Goal: Task Accomplishment & Management: Manage account settings

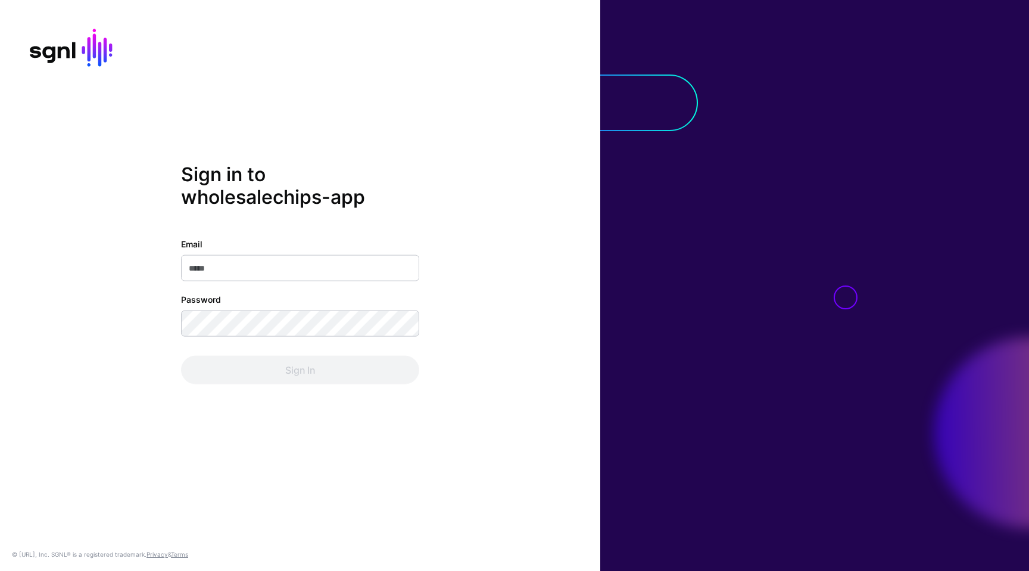
click at [496, 235] on div "Sign in to wholesalechips-app Email Password Sign In" at bounding box center [300, 285] width 600 height 245
click at [413, 271] on input "Email" at bounding box center [300, 267] width 238 height 26
click at [0, 570] on com-1password-button at bounding box center [0, 571] width 0 height 0
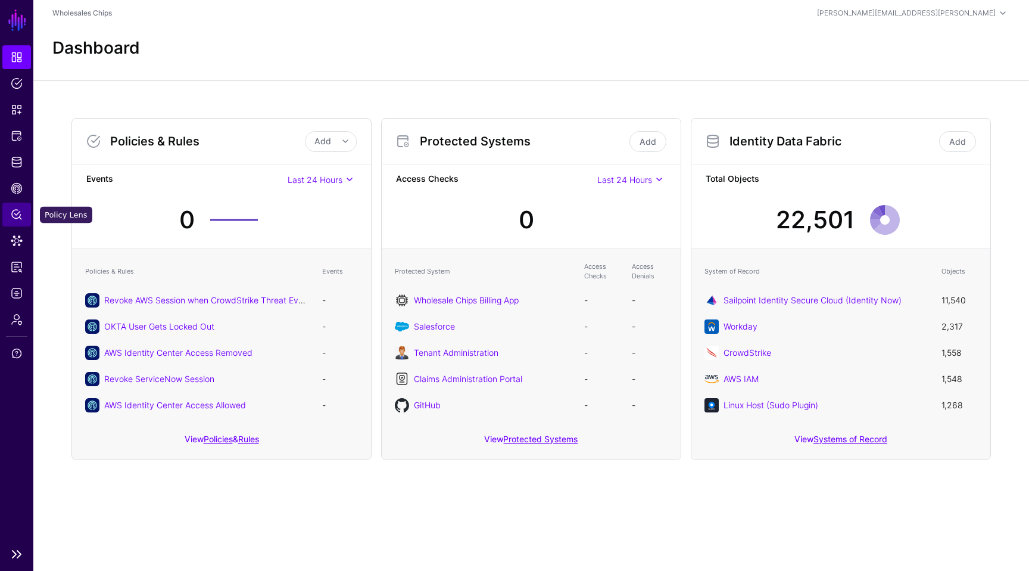
click at [15, 220] on span "Policy Lens" at bounding box center [17, 214] width 12 height 12
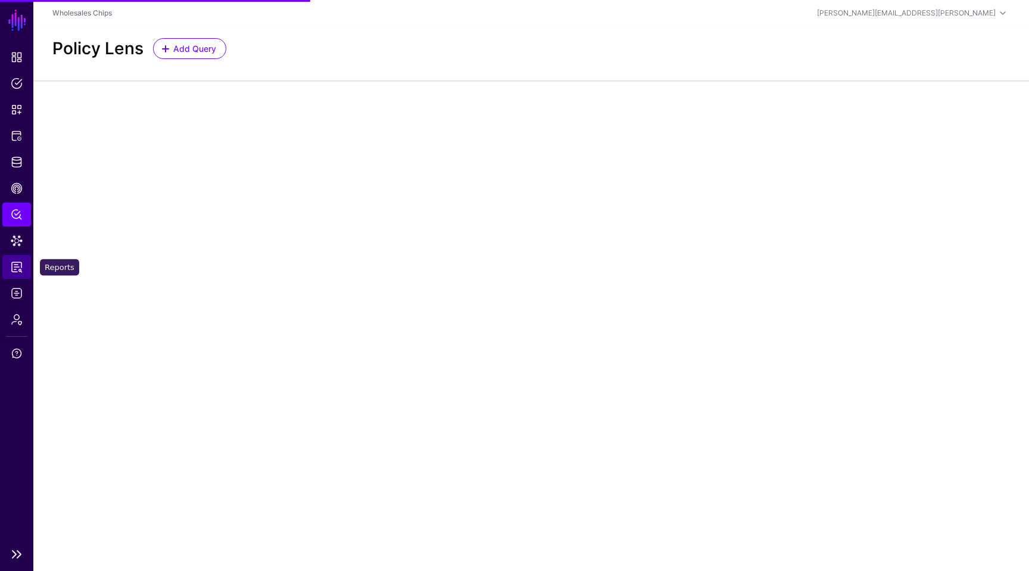
click at [17, 271] on span "Reports" at bounding box center [17, 267] width 12 height 12
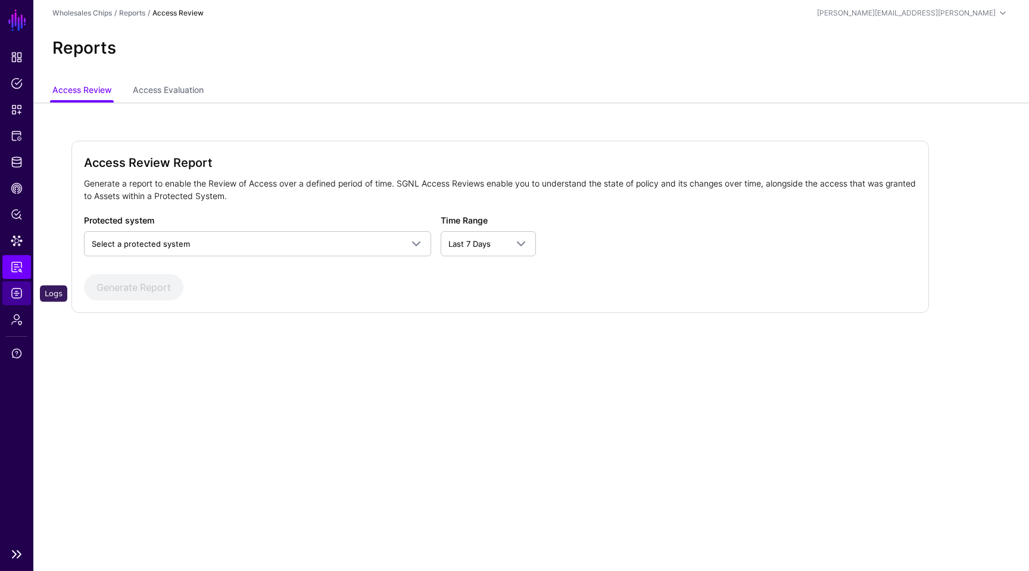
click at [17, 295] on span "Logs" at bounding box center [17, 293] width 12 height 12
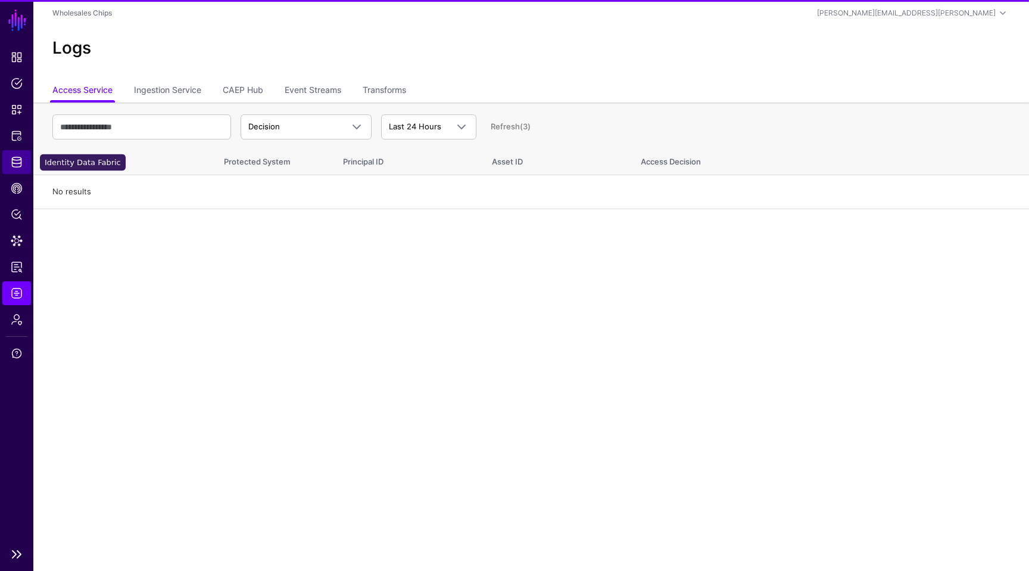
click at [14, 166] on span "Identity Data Fabric" at bounding box center [17, 162] width 12 height 12
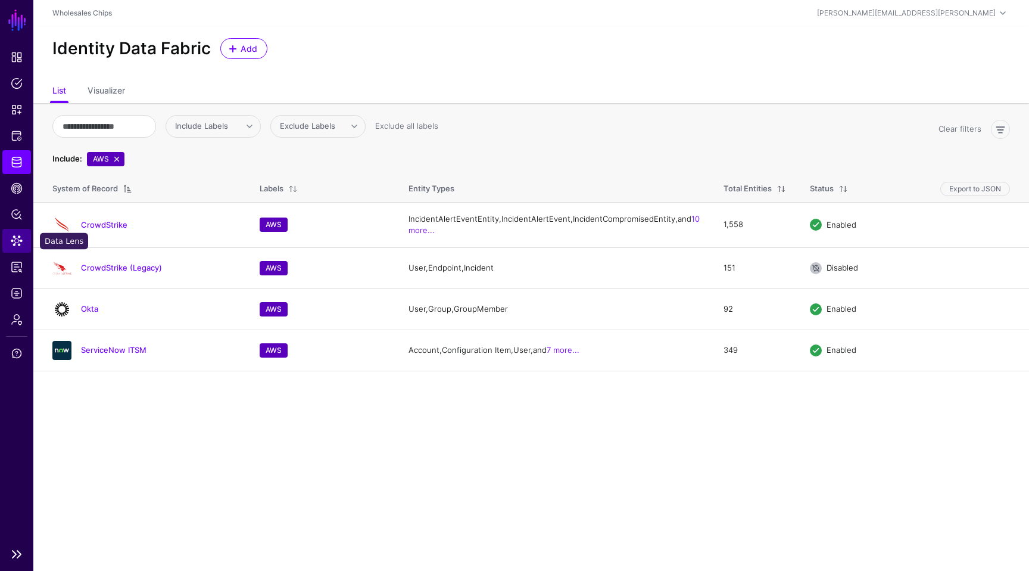
click at [16, 235] on span "Data Lens" at bounding box center [17, 241] width 12 height 12
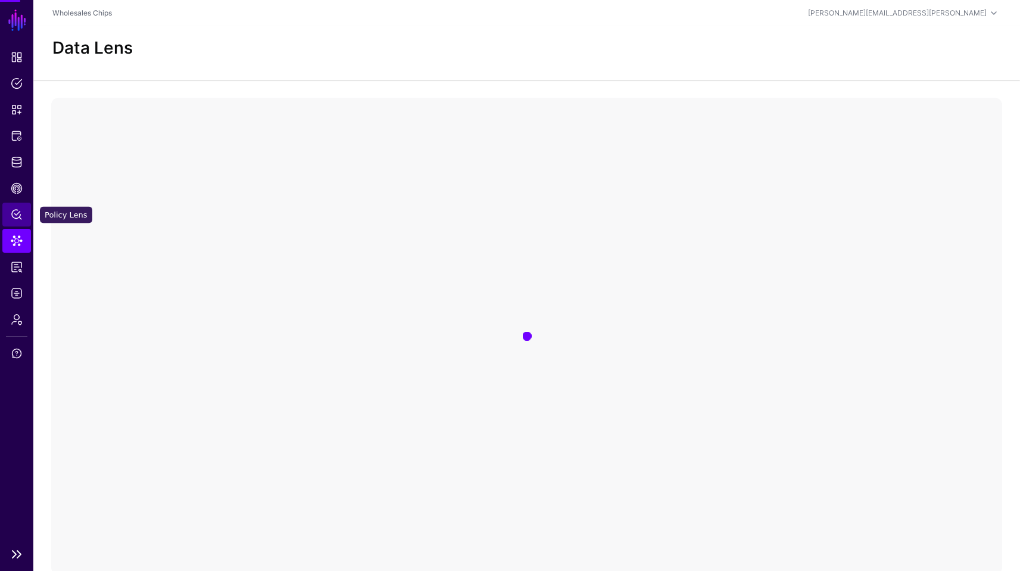
click at [17, 212] on span "Policy Lens" at bounding box center [17, 214] width 12 height 12
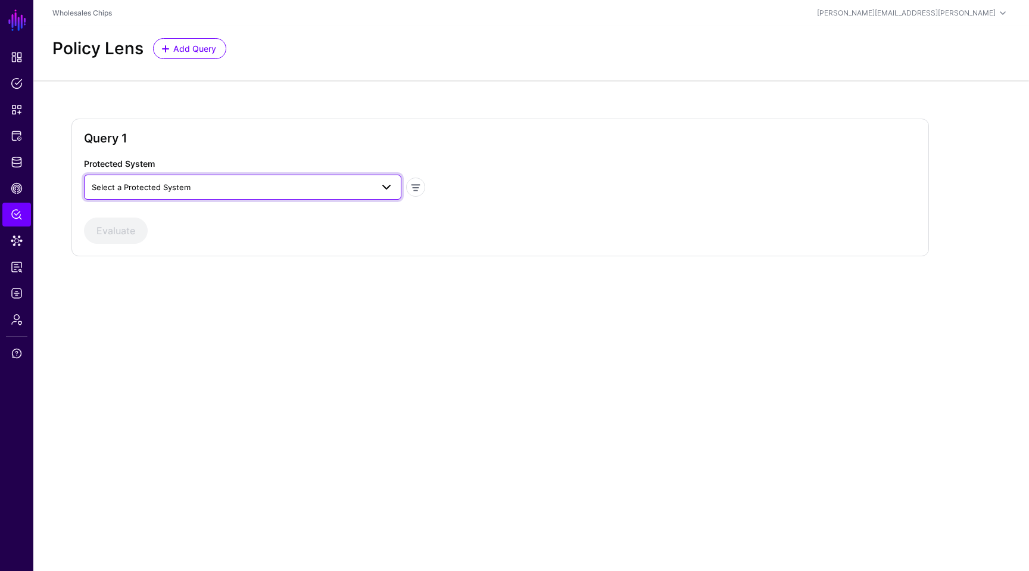
click at [379, 193] on span at bounding box center [386, 187] width 14 height 14
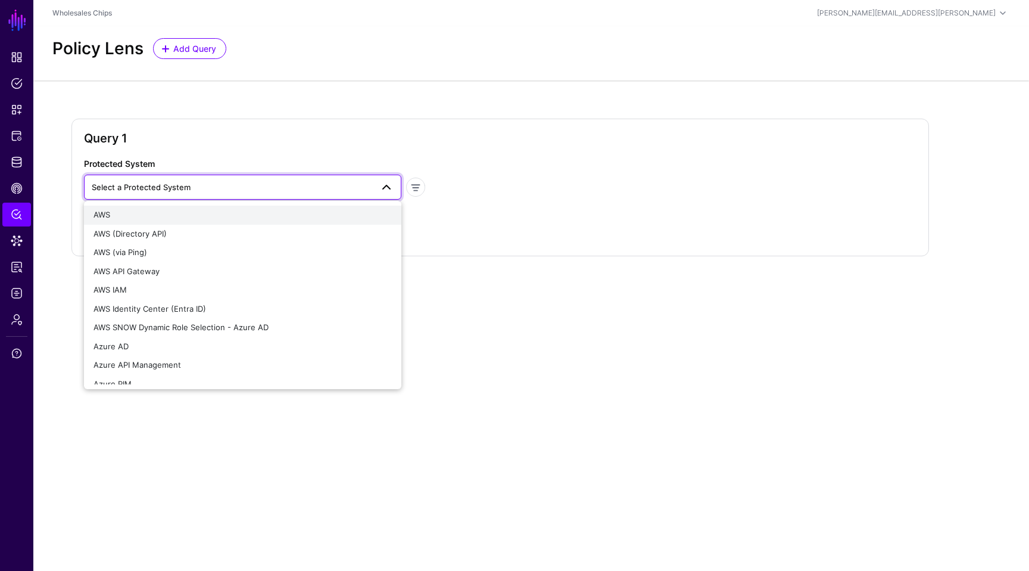
click at [158, 214] on div "AWS" at bounding box center [242, 215] width 298 height 12
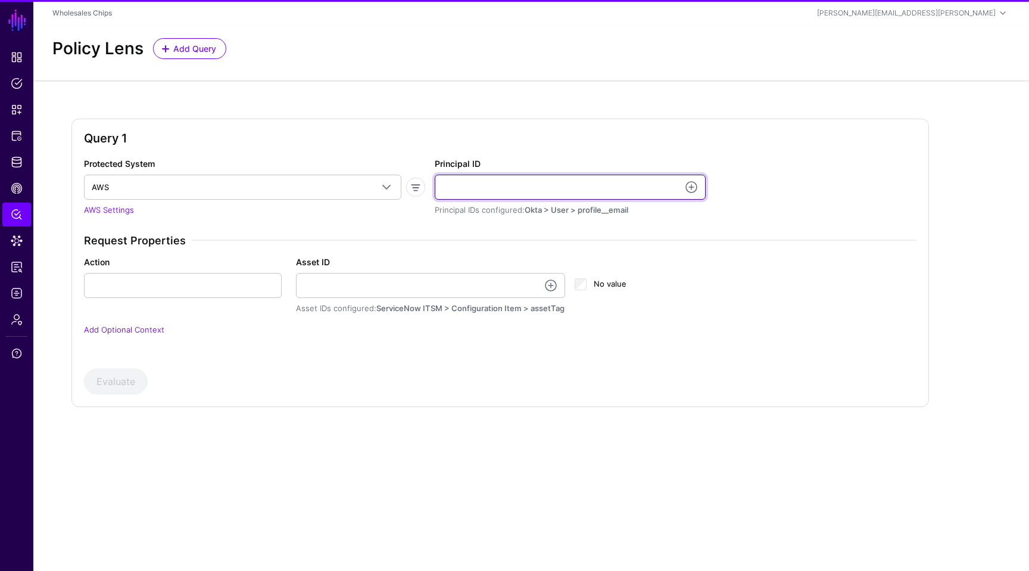
click at [494, 184] on input "Principal ID" at bounding box center [570, 186] width 271 height 25
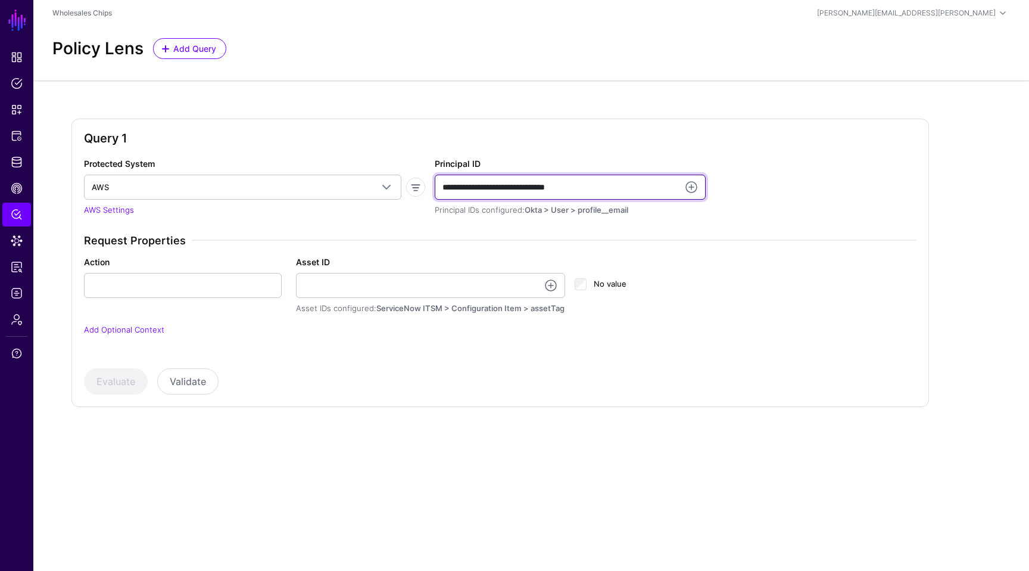
type input "**********"
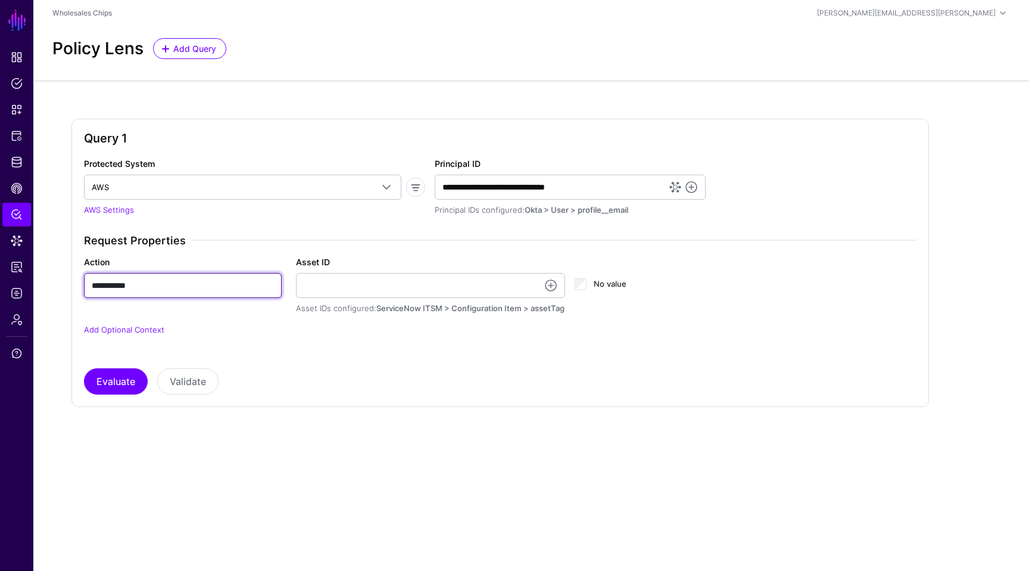
type input "**********"
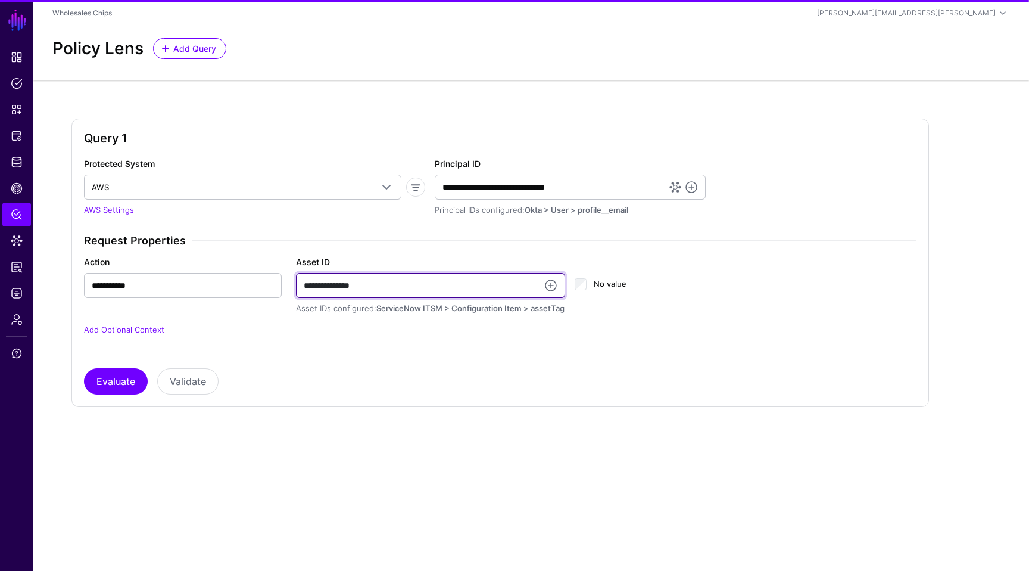
type input "**********"
click at [147, 373] on div "Evaluate Validate" at bounding box center [500, 381] width 833 height 26
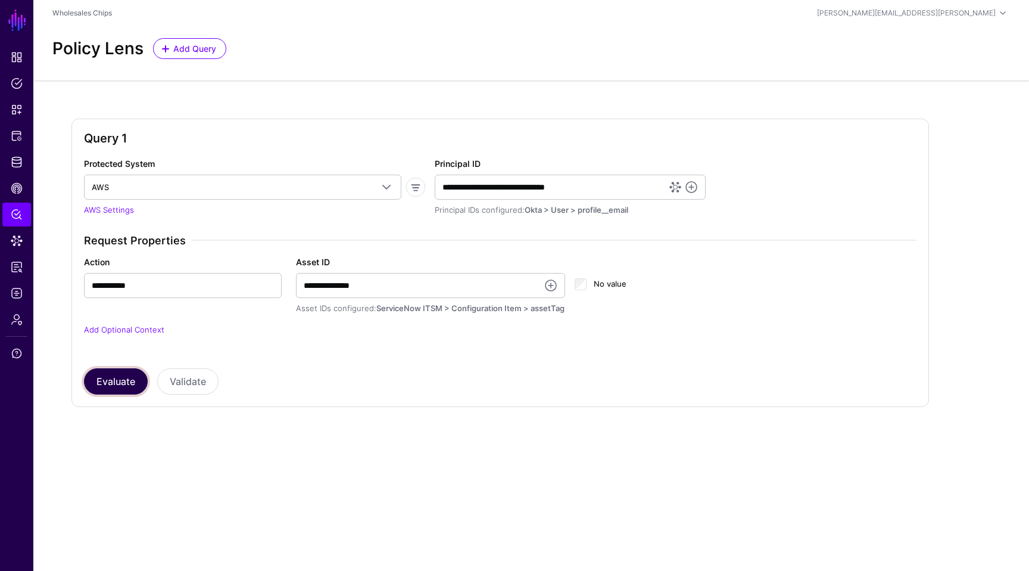
click at [132, 378] on button "Evaluate" at bounding box center [116, 381] width 64 height 26
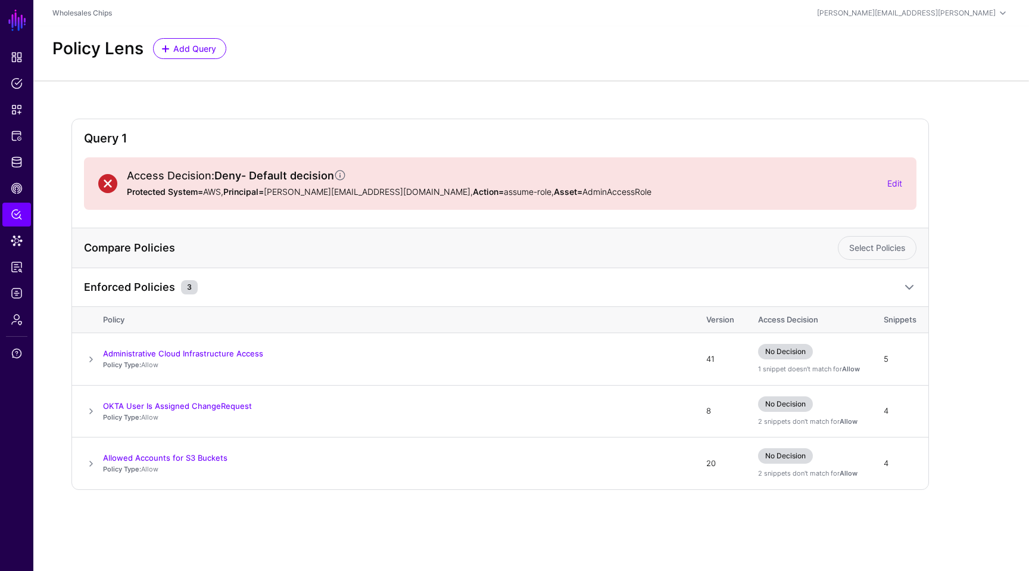
click at [897, 191] on div "Access Decision: Deny - Default decision Protected System= AWS, Principal= [PER…" at bounding box center [500, 183] width 804 height 29
click at [895, 182] on link "Edit" at bounding box center [894, 183] width 15 height 10
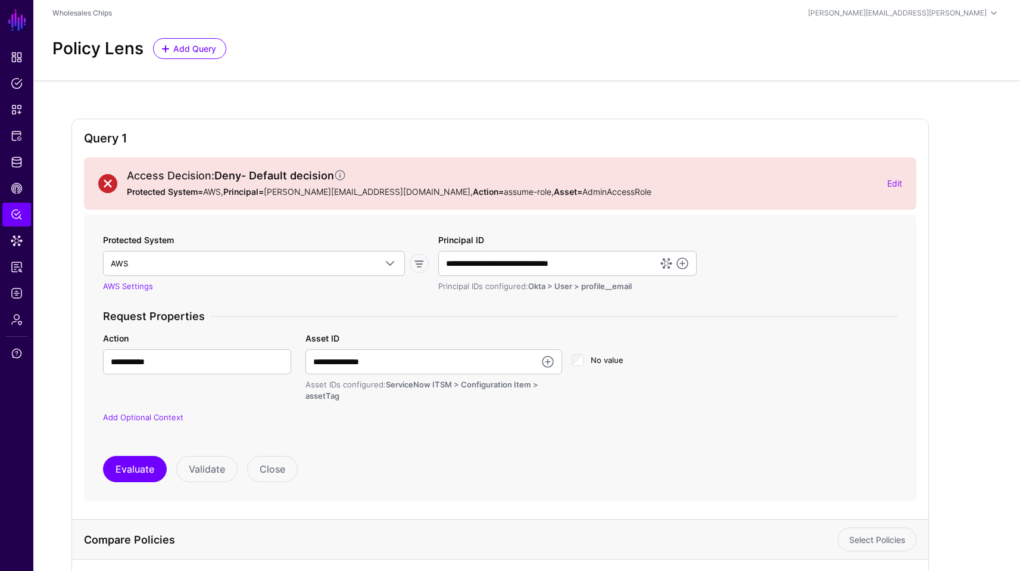
click at [700, 376] on div "**********" at bounding box center [500, 367] width 404 height 70
click at [16, 215] on span "Policy Lens" at bounding box center [17, 214] width 12 height 12
click at [8, 235] on link "Data Lens" at bounding box center [16, 241] width 29 height 24
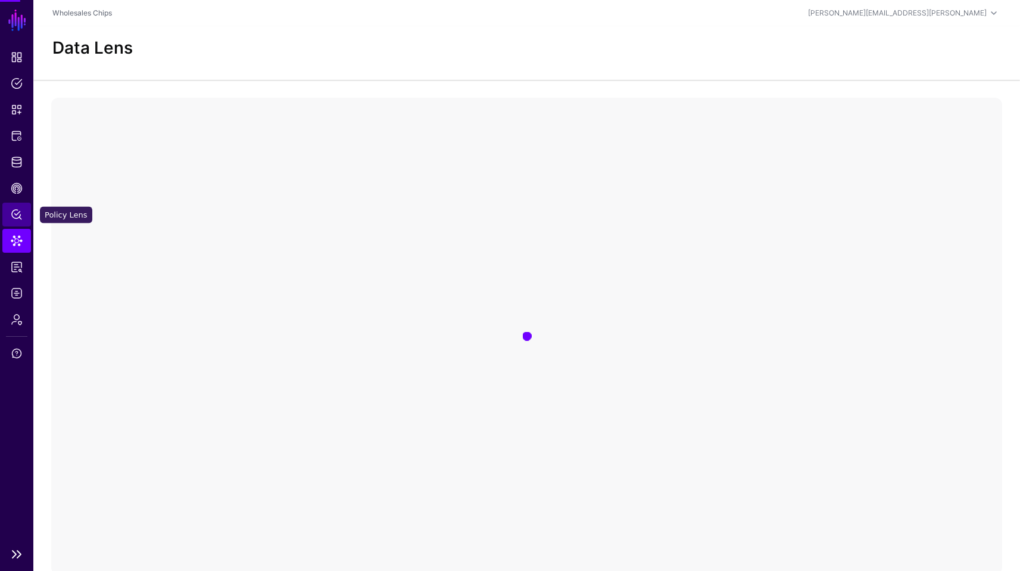
click at [18, 206] on link "Policy Lens" at bounding box center [16, 214] width 29 height 24
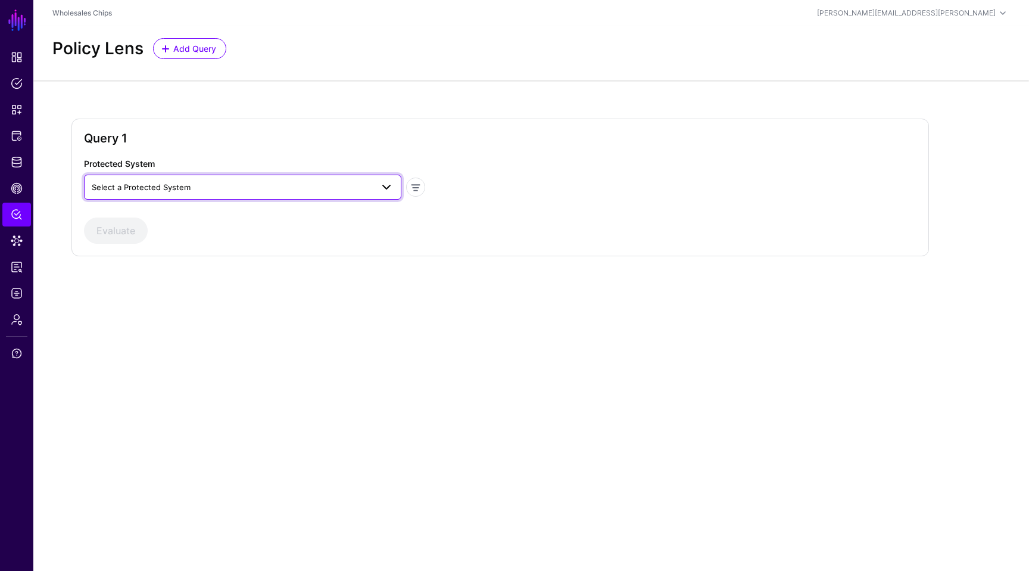
click at [216, 199] on link "Select a Protected System" at bounding box center [242, 186] width 317 height 25
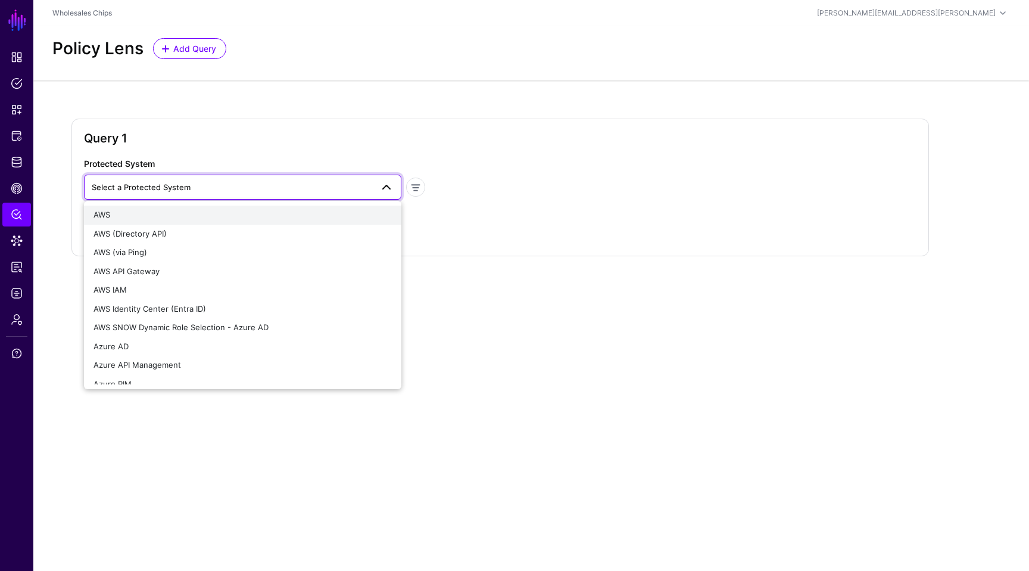
click at [209, 207] on button "AWS" at bounding box center [242, 214] width 317 height 19
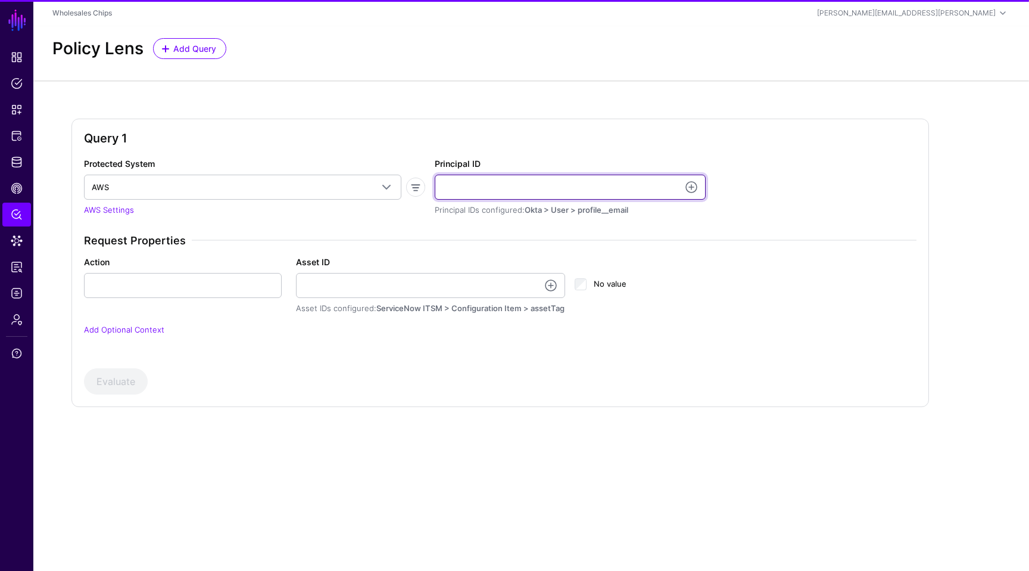
click at [555, 186] on input "Principal ID" at bounding box center [570, 186] width 271 height 25
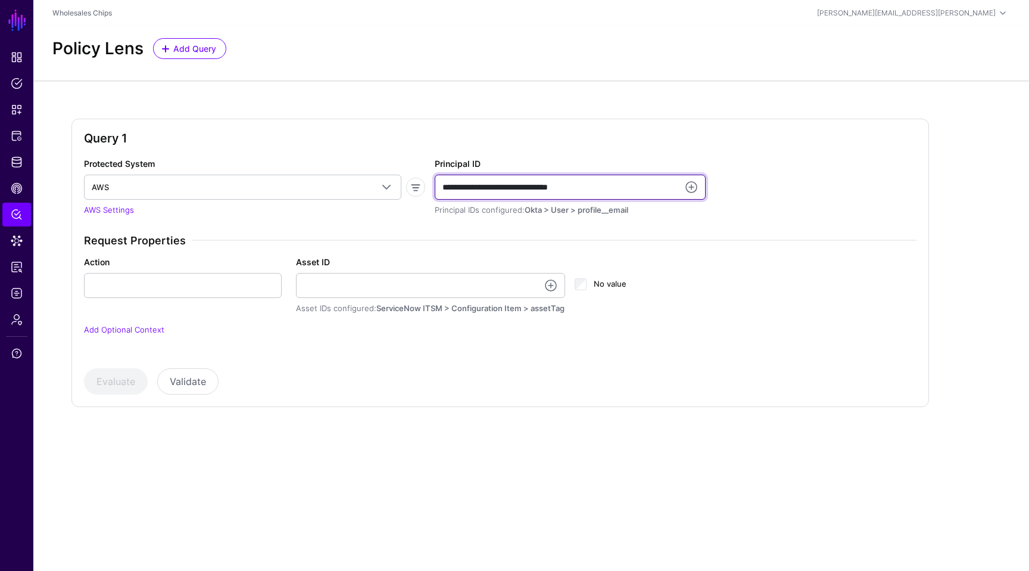
type input "**********"
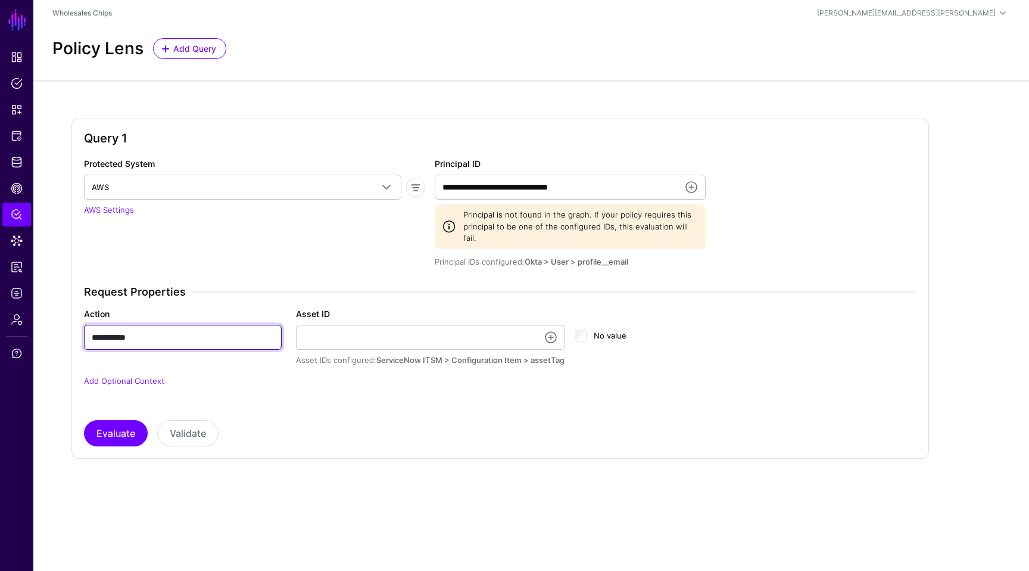
type input "**********"
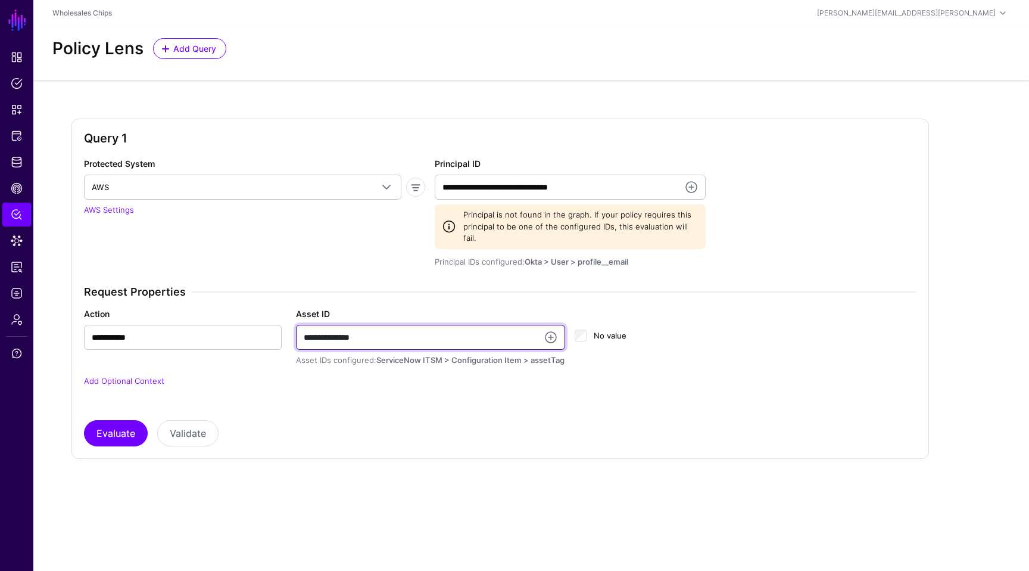
type input "**********"
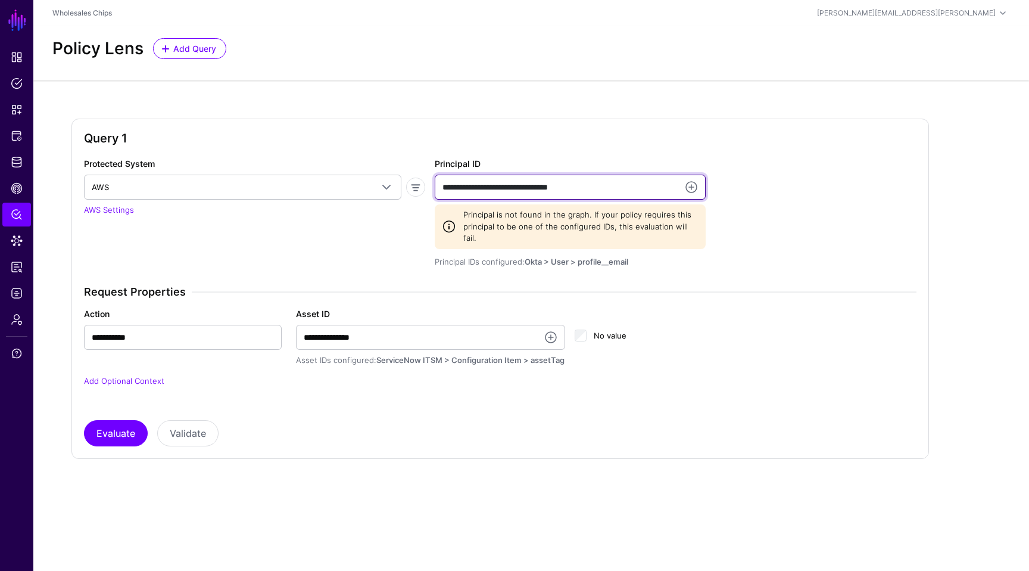
click at [611, 189] on input "**********" at bounding box center [570, 186] width 271 height 25
click at [553, 185] on input "**********" at bounding box center [570, 186] width 271 height 25
click at [559, 188] on input "**********" at bounding box center [570, 186] width 271 height 25
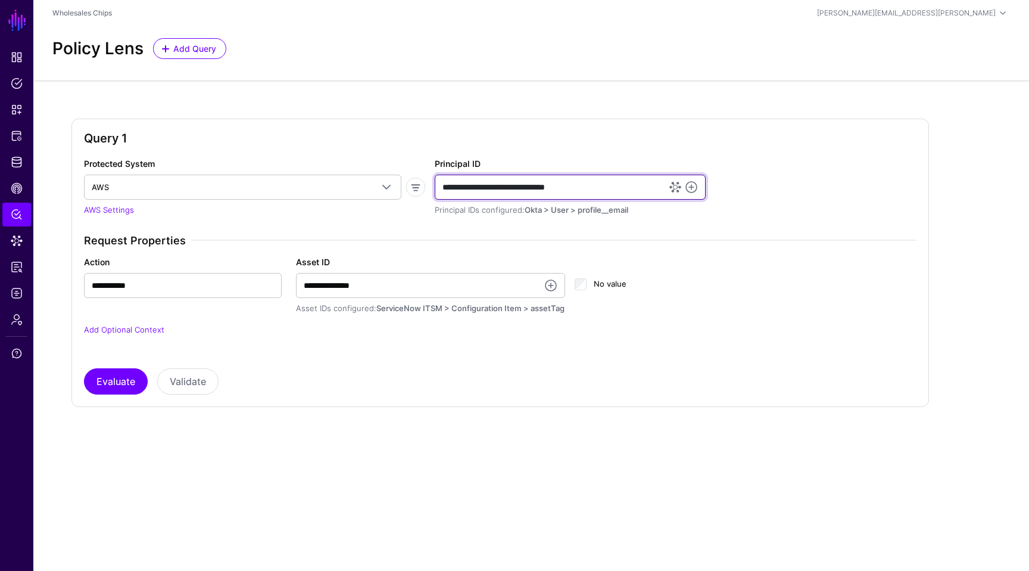
type input "**********"
click at [609, 399] on div "Query 1 Protected System AWS AWS AWS (Directory API) AWS (via Ping) AWS API Gat…" at bounding box center [500, 263] width 858 height 288
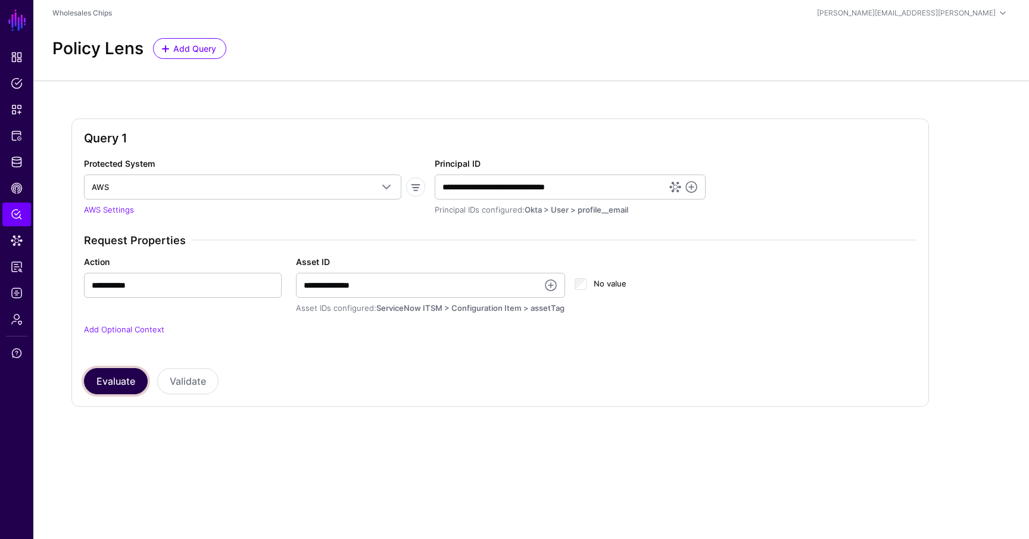
click at [101, 381] on button "Evaluate" at bounding box center [116, 381] width 64 height 26
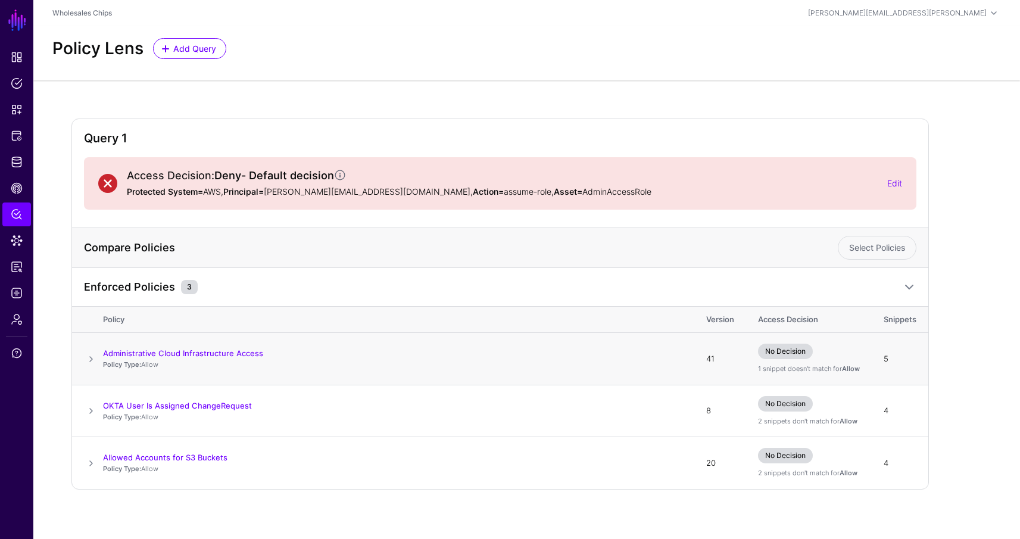
click at [88, 360] on span at bounding box center [91, 359] width 14 height 14
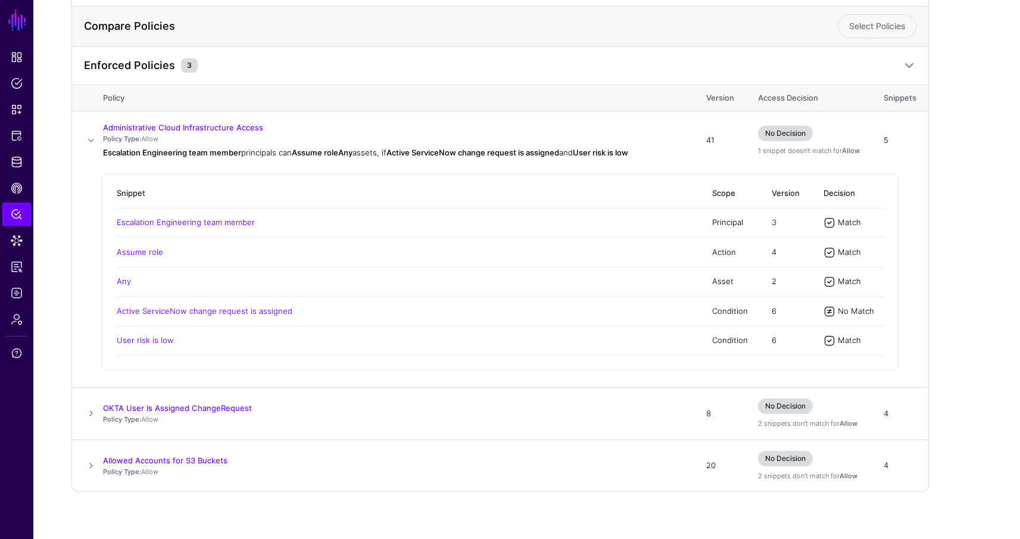
scroll to position [221, 0]
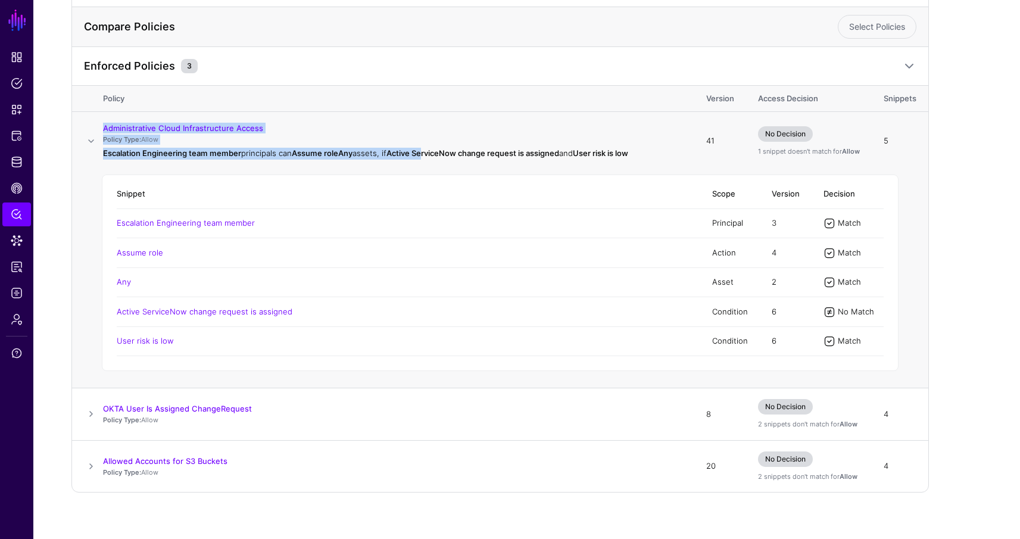
drag, startPoint x: 101, startPoint y: 152, endPoint x: 425, endPoint y: 155, distance: 324.0
click at [425, 155] on tr "Administrative Cloud Infrastructure Access Policy Type: Allow Escalation Engine…" at bounding box center [500, 141] width 856 height 58
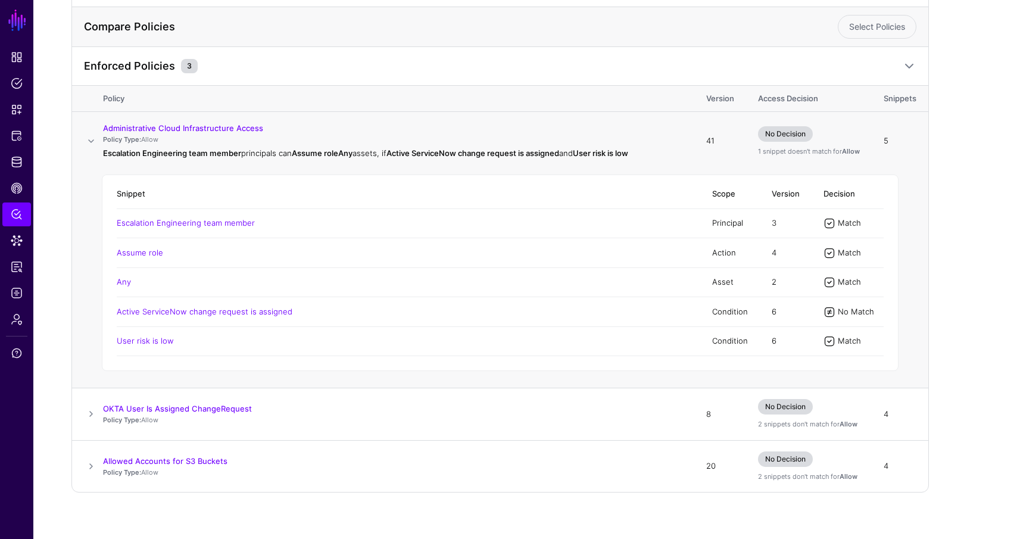
click at [355, 127] on div "Administrative Cloud Infrastructure Access" at bounding box center [392, 128] width 579 height 11
drag, startPoint x: 887, startPoint y: 310, endPoint x: 803, endPoint y: 310, distance: 84.6
click at [803, 310] on div "Snippet Scope Version Decision Escalation Engineering team member Principal 3 M…" at bounding box center [500, 272] width 797 height 197
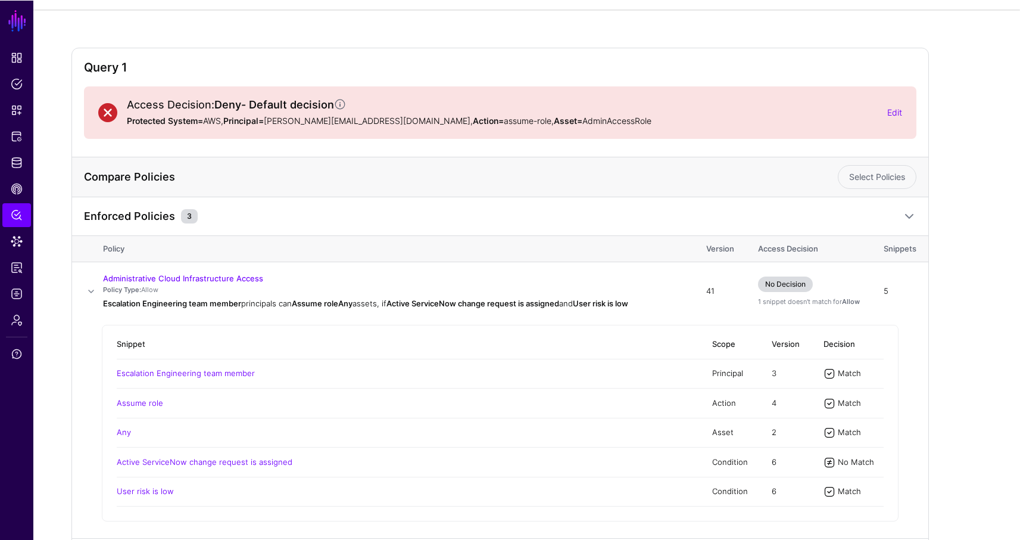
scroll to position [79, 0]
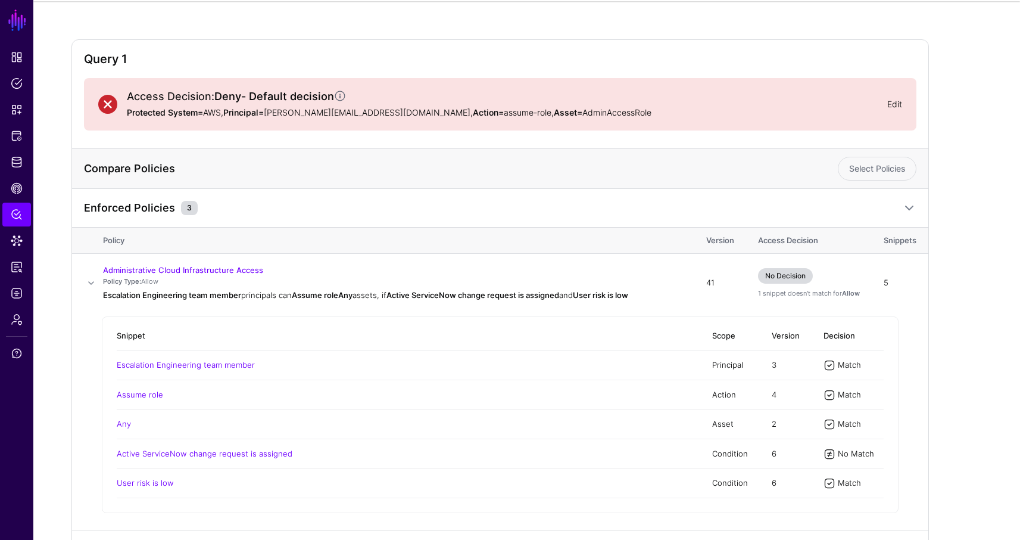
click at [895, 107] on link "Edit" at bounding box center [894, 104] width 15 height 10
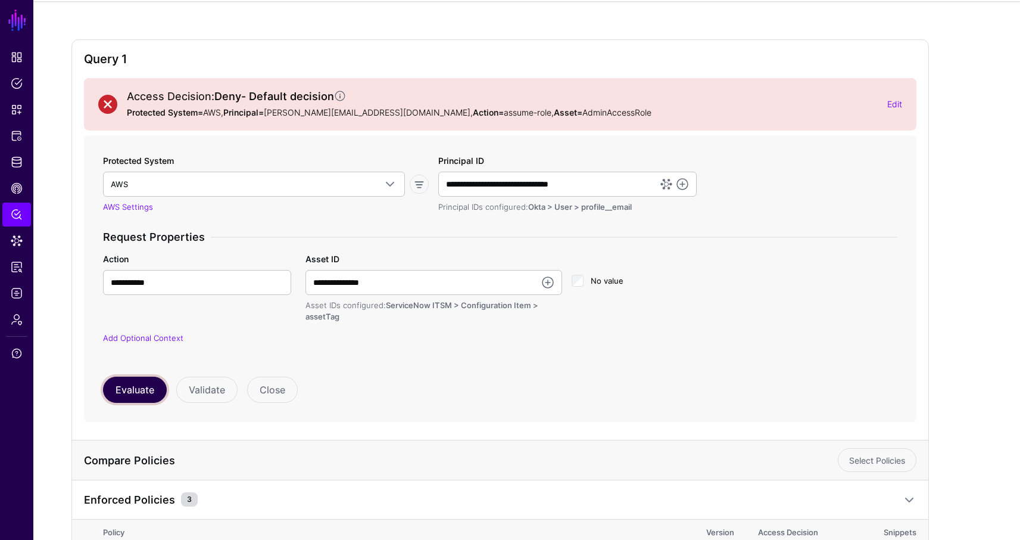
click at [142, 379] on button "Evaluate" at bounding box center [135, 389] width 64 height 26
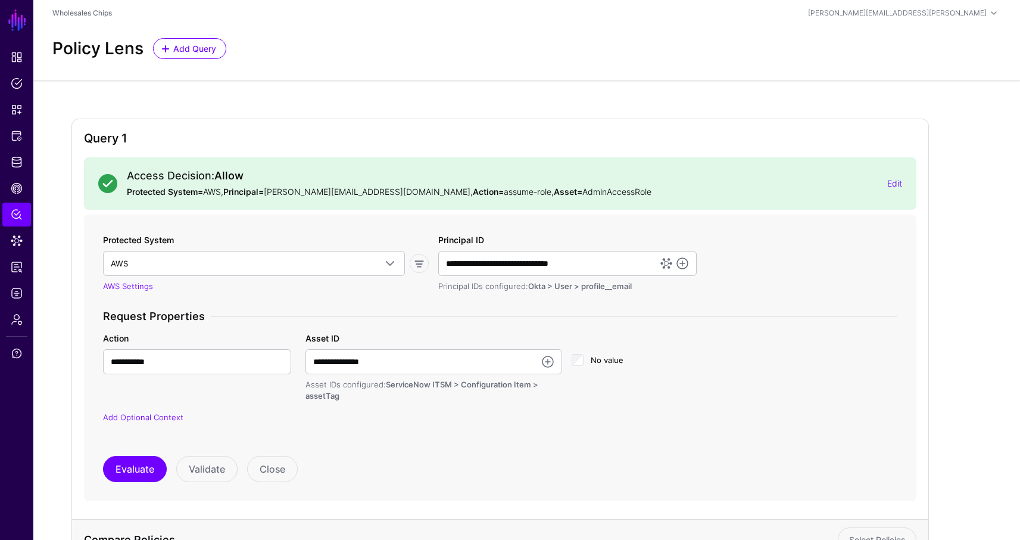
click at [773, 291] on div "Protected System AWS AWS AWS (Directory API) AWS (via Ping) AWS API Gateway AWS…" at bounding box center [500, 335] width 804 height 205
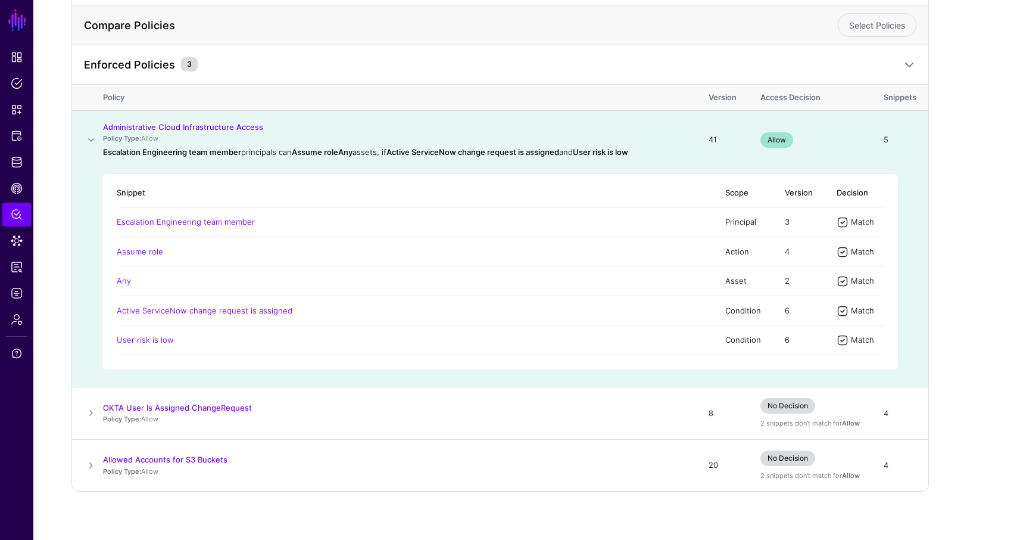
scroll to position [524, 0]
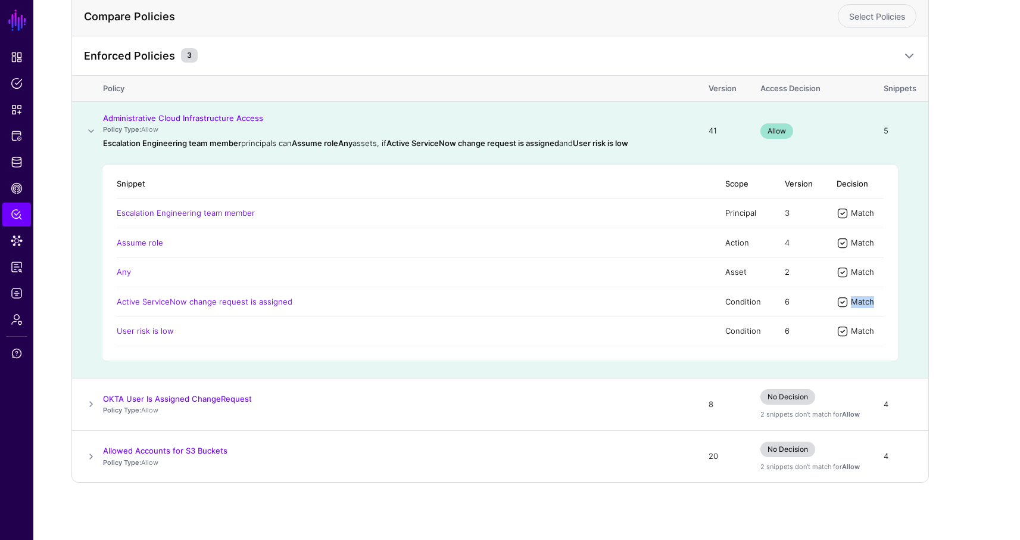
drag, startPoint x: 875, startPoint y: 303, endPoint x: 834, endPoint y: 299, distance: 41.2
click at [834, 299] on td "Match" at bounding box center [854, 301] width 59 height 29
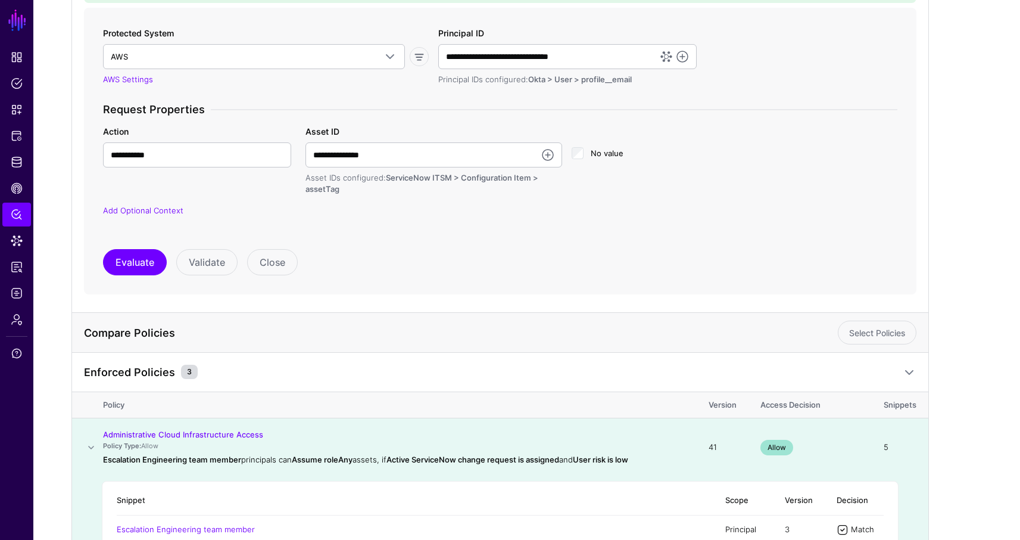
scroll to position [205, 0]
click at [128, 240] on div "Protected System AWS AWS AWS (Directory API) AWS (via Ping) AWS API Gateway AWS…" at bounding box center [500, 152] width 794 height 249
click at [129, 262] on button "Evaluate" at bounding box center [135, 263] width 64 height 26
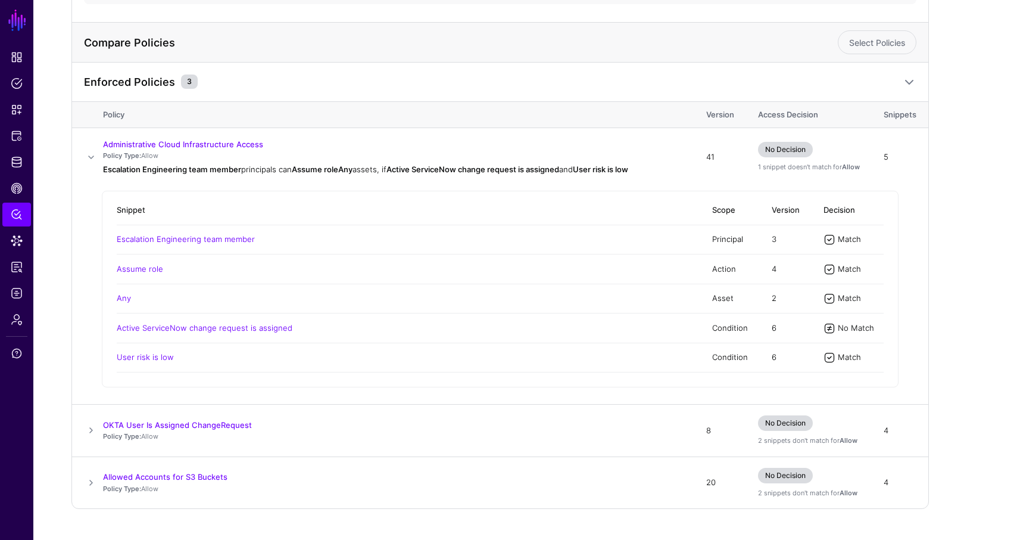
scroll to position [502, 0]
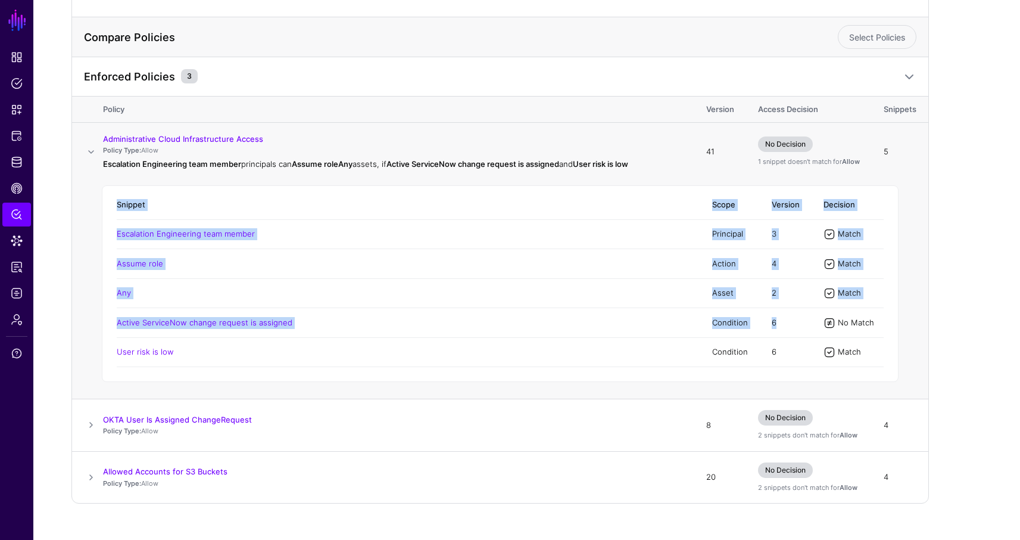
drag, startPoint x: 890, startPoint y: 323, endPoint x: 821, endPoint y: 310, distance: 69.8
click at [821, 310] on div "Snippet Scope Version Decision Escalation Engineering team member Principal 3 M…" at bounding box center [500, 283] width 797 height 197
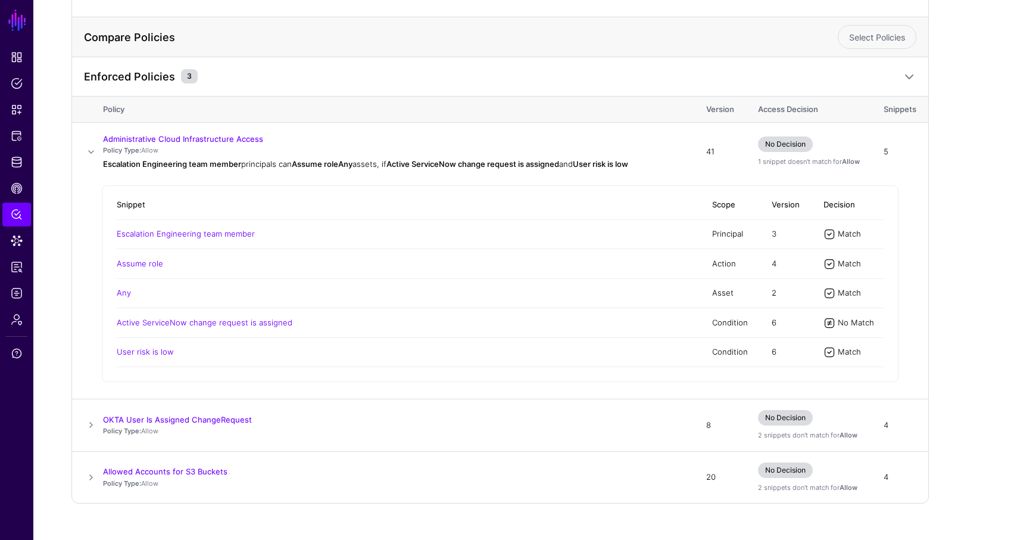
click at [952, 256] on div "Query 1 Access Decision: Deny - Default decision Protected System= AWS, Princip…" at bounding box center [526, 59] width 911 height 887
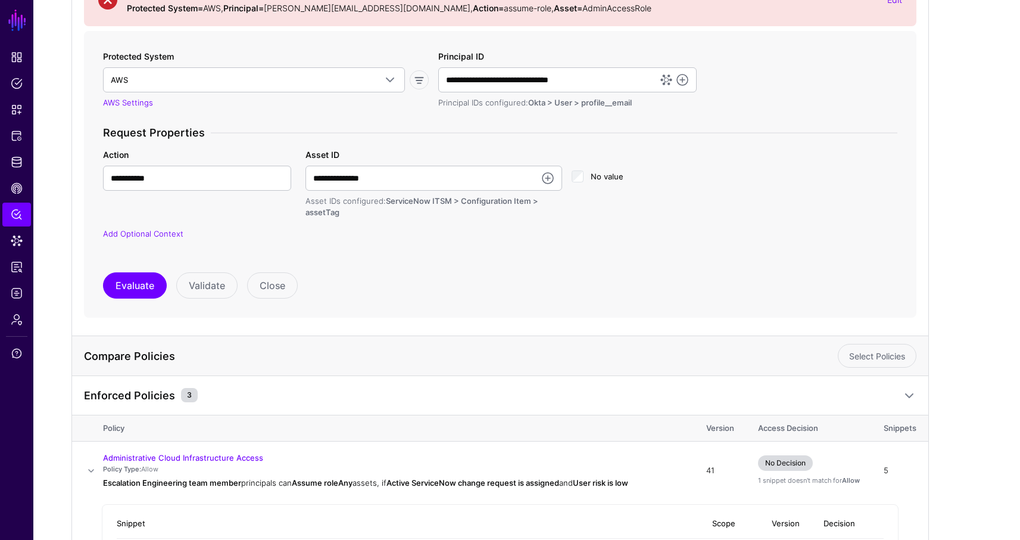
scroll to position [0, 0]
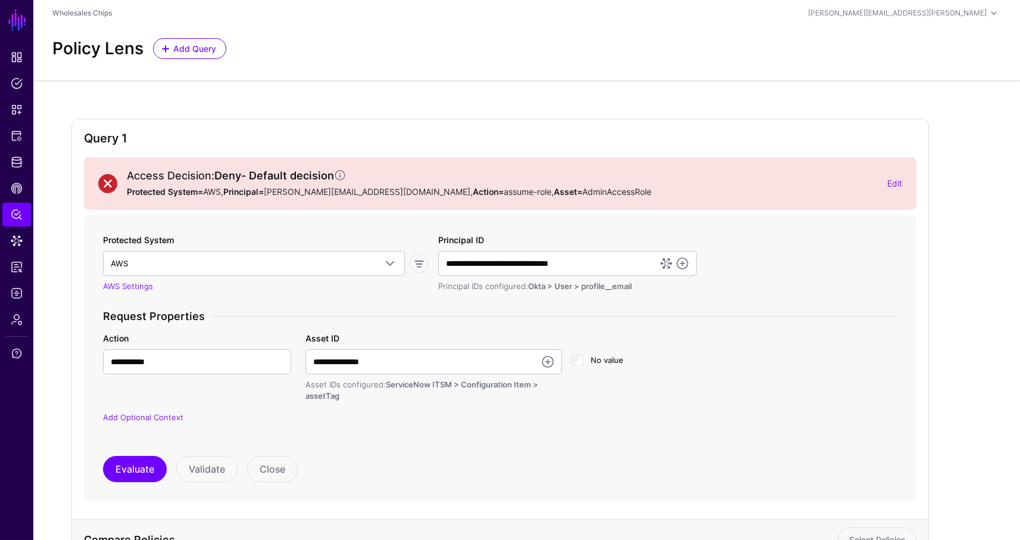
click at [482, 54] on div "Policy Lens Add Query" at bounding box center [527, 48] width 958 height 21
click at [12, 296] on span "Logs" at bounding box center [17, 293] width 12 height 12
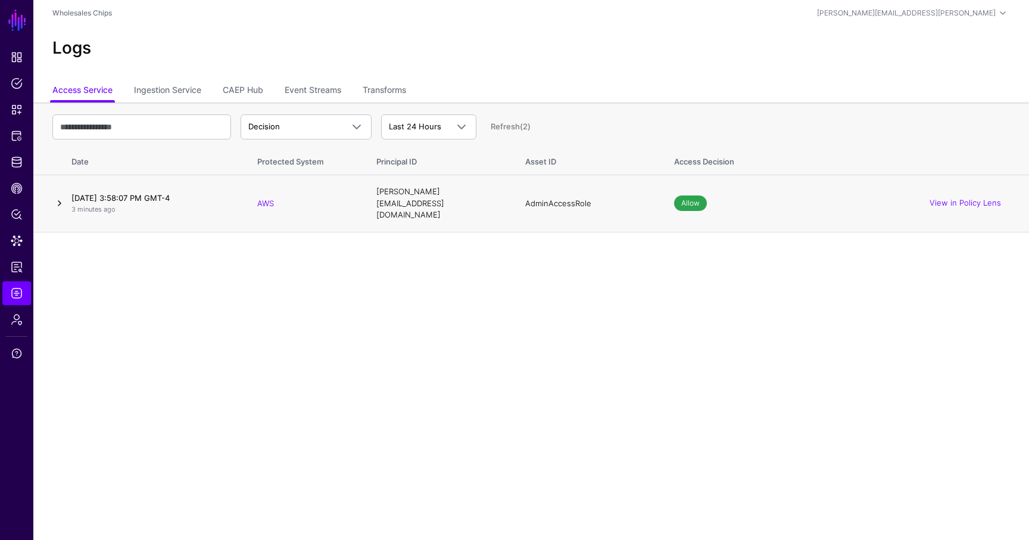
click at [56, 198] on link at bounding box center [59, 203] width 14 height 14
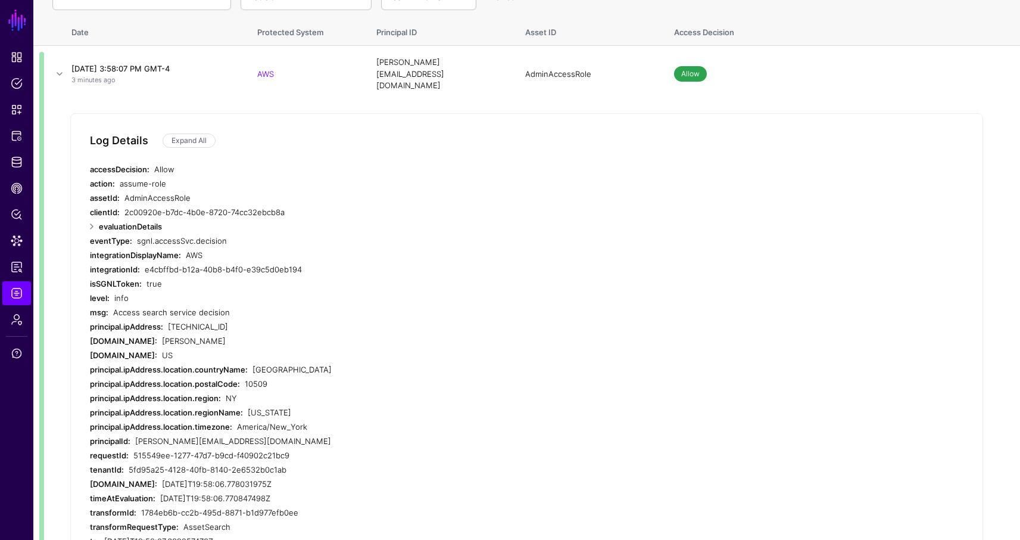
scroll to position [165, 0]
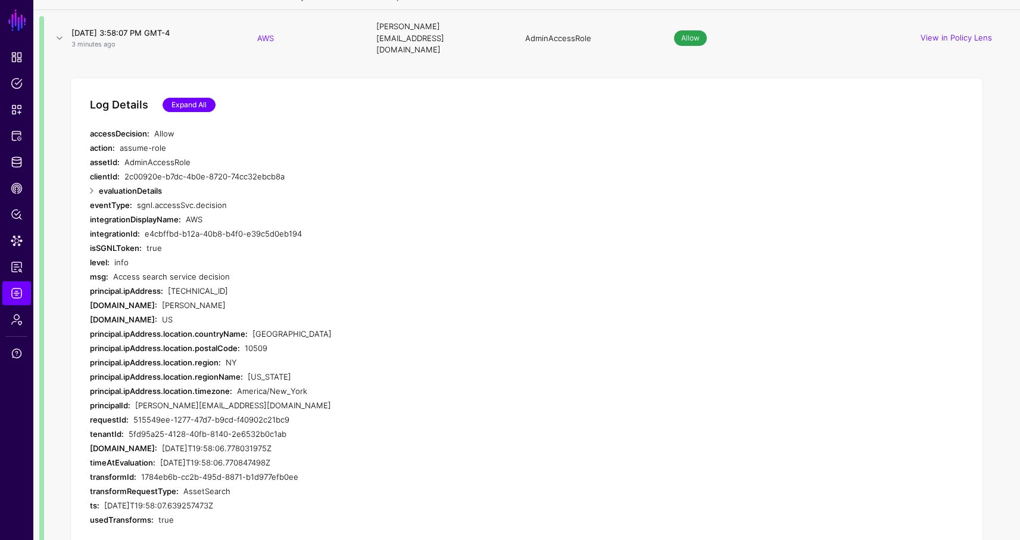
click at [191, 98] on link "Expand All" at bounding box center [189, 105] width 53 height 14
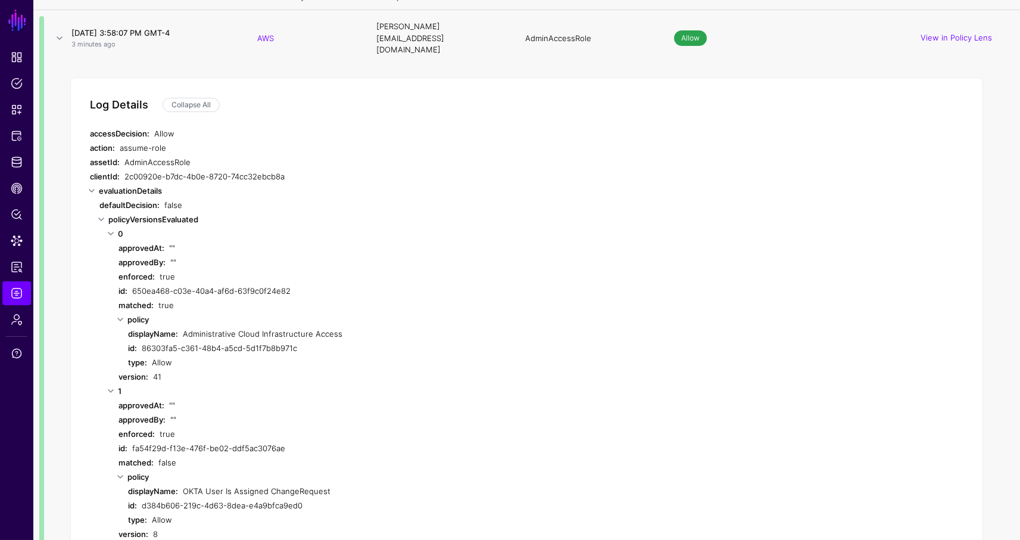
click at [490, 126] on div "Allow" at bounding box center [360, 133] width 412 height 14
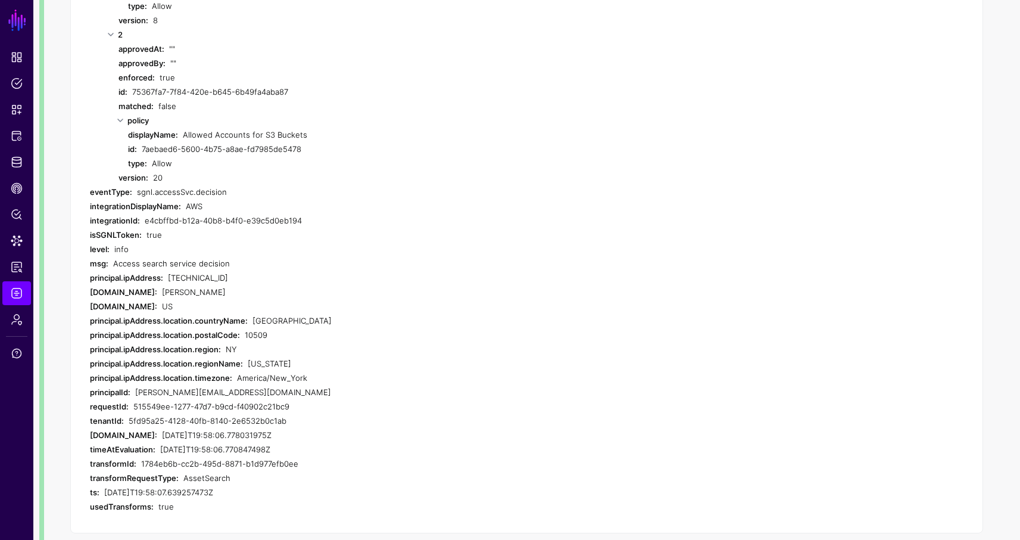
scroll to position [683, 0]
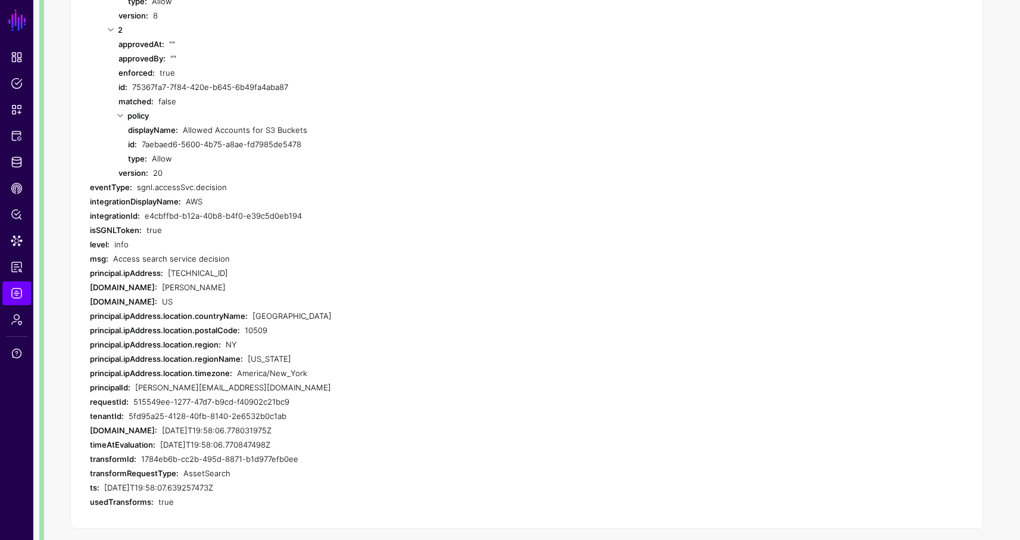
click at [195, 194] on div "AWS" at bounding box center [376, 201] width 381 height 14
click at [246, 337] on div "NY" at bounding box center [396, 344] width 341 height 14
click at [295, 94] on div "false" at bounding box center [376, 101] width 437 height 14
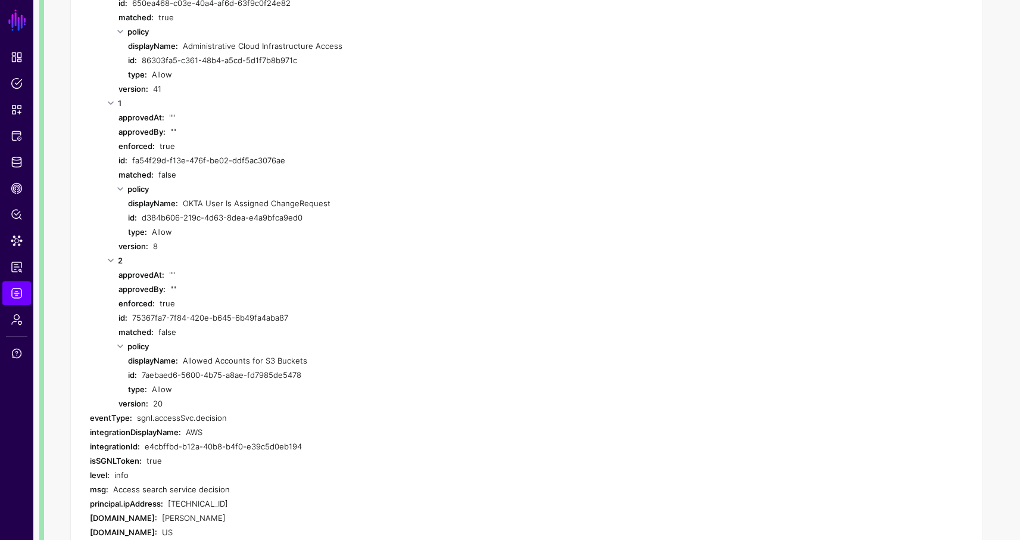
scroll to position [445, 0]
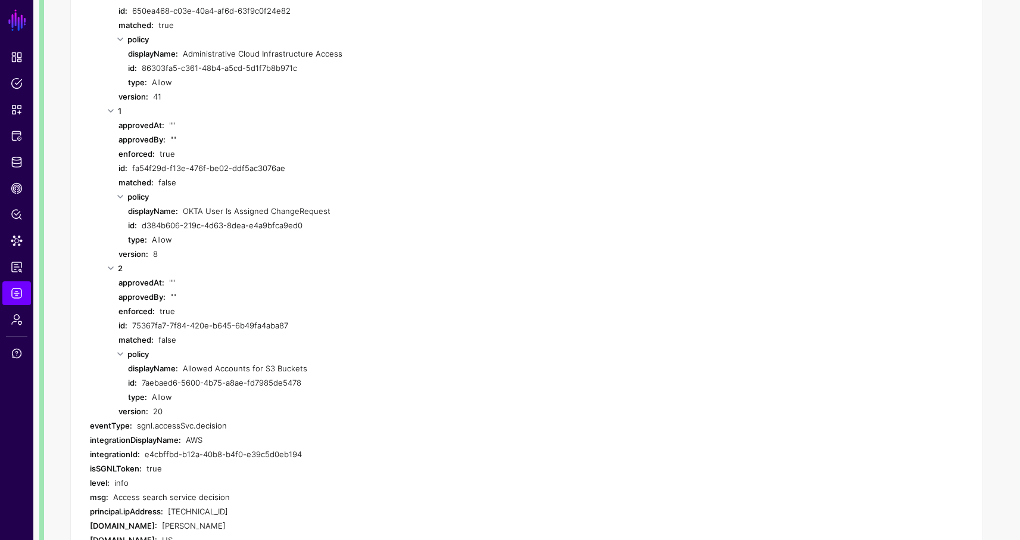
drag, startPoint x: 314, startPoint y: 359, endPoint x: 183, endPoint y: 354, distance: 131.7
click at [183, 361] on div "Allowed Accounts for S3 Buckets" at bounding box center [394, 368] width 422 height 14
click at [318, 175] on div "false" at bounding box center [376, 182] width 437 height 14
click at [325, 175] on div "false" at bounding box center [376, 182] width 437 height 14
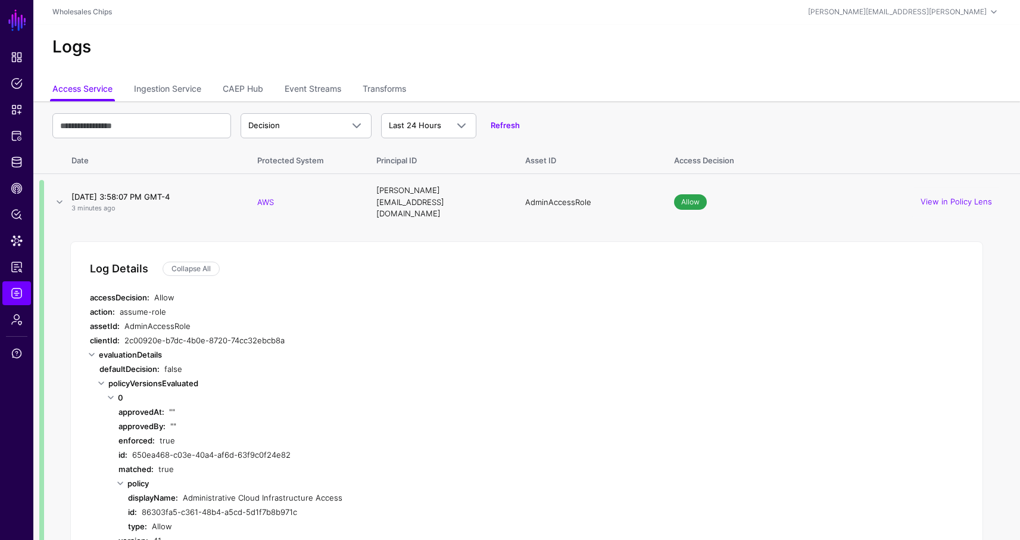
scroll to position [0, 0]
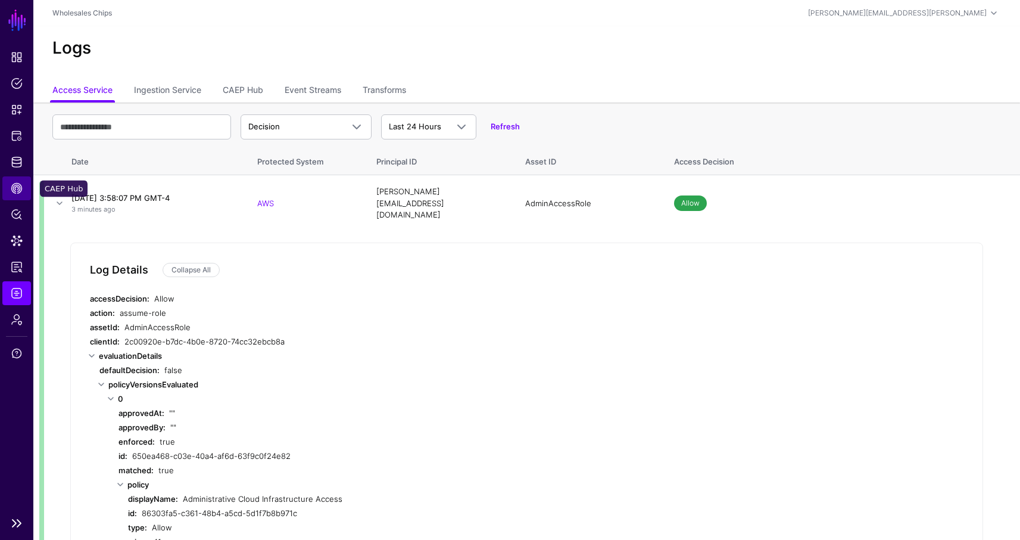
click at [16, 188] on span "CAEP Hub" at bounding box center [17, 188] width 12 height 12
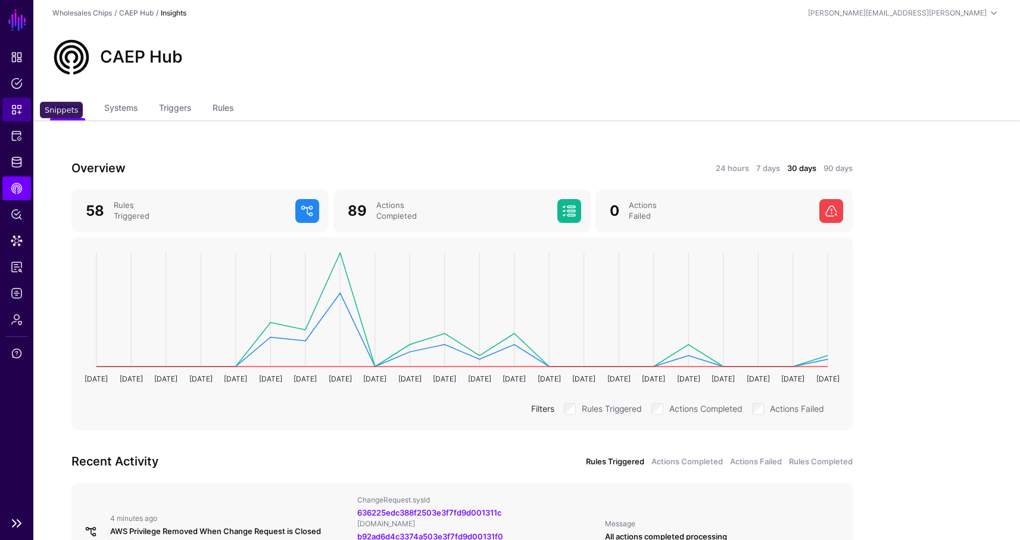
click at [15, 109] on span "Snippets" at bounding box center [17, 110] width 12 height 12
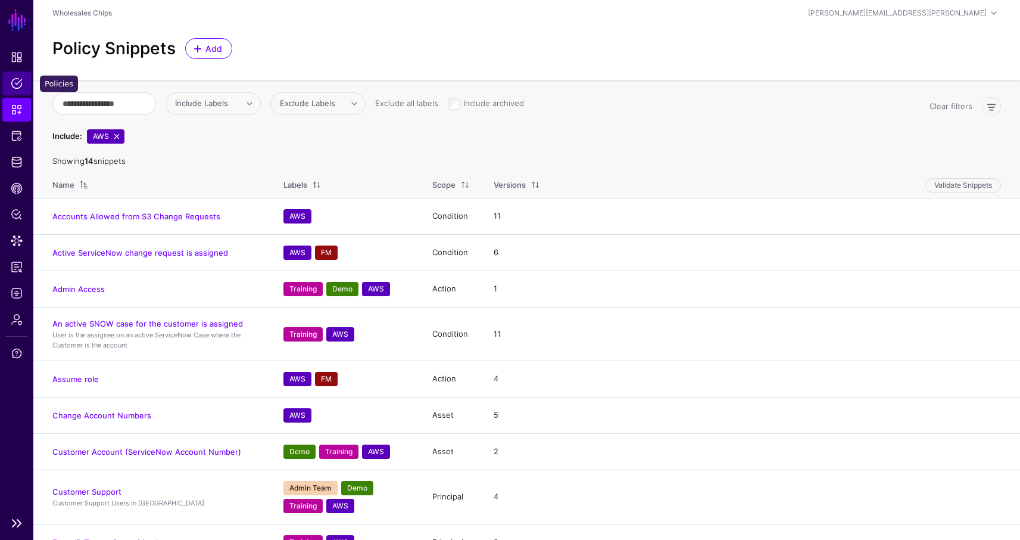
click at [22, 88] on span "Policies" at bounding box center [17, 83] width 12 height 12
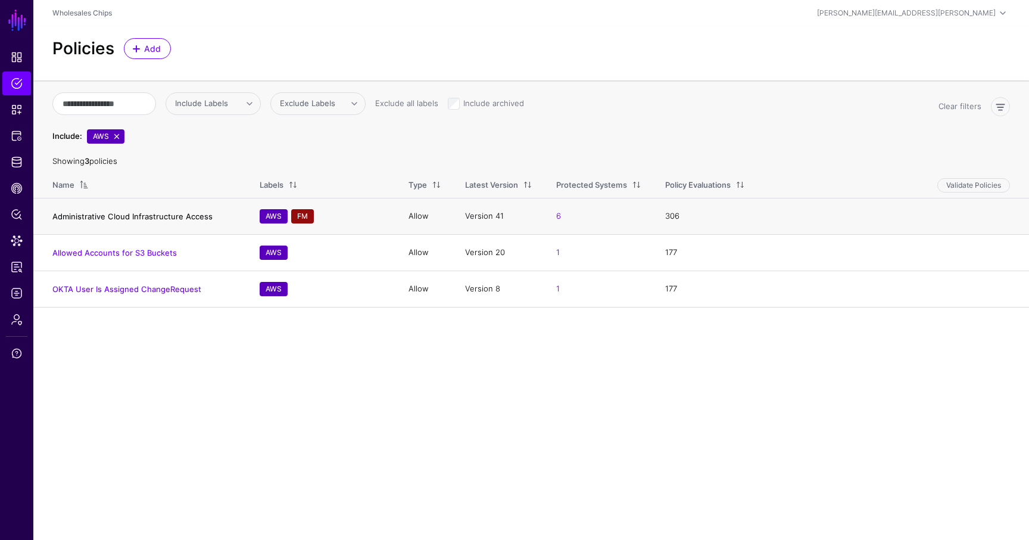
click at [125, 211] on link "Administrative Cloud Infrastructure Access" at bounding box center [132, 216] width 160 height 10
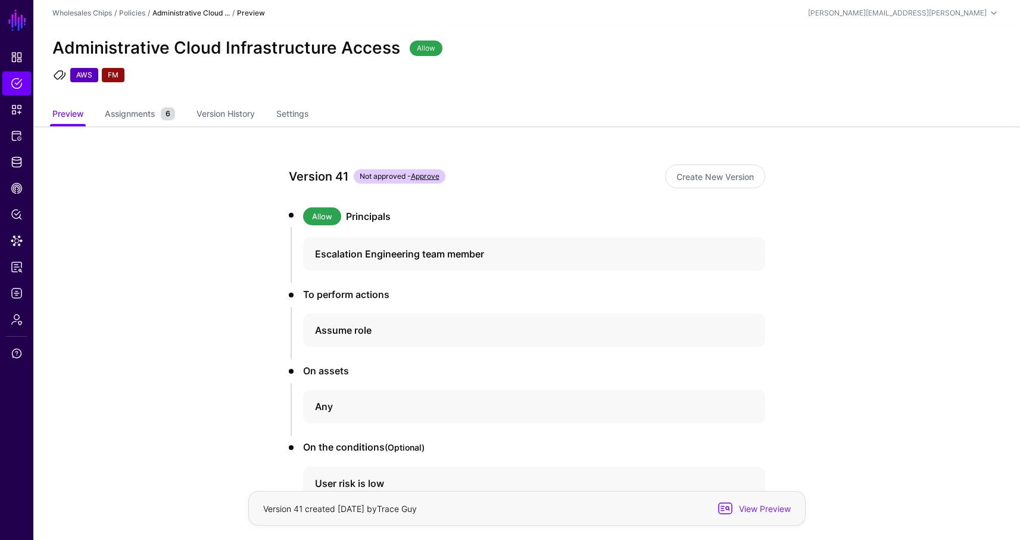
click at [735, 164] on div "Version 41 Not approved - Approve Create New Version Allow Principals Escalatio…" at bounding box center [527, 393] width 553 height 534
click at [726, 168] on link "Create New Version" at bounding box center [715, 176] width 100 height 24
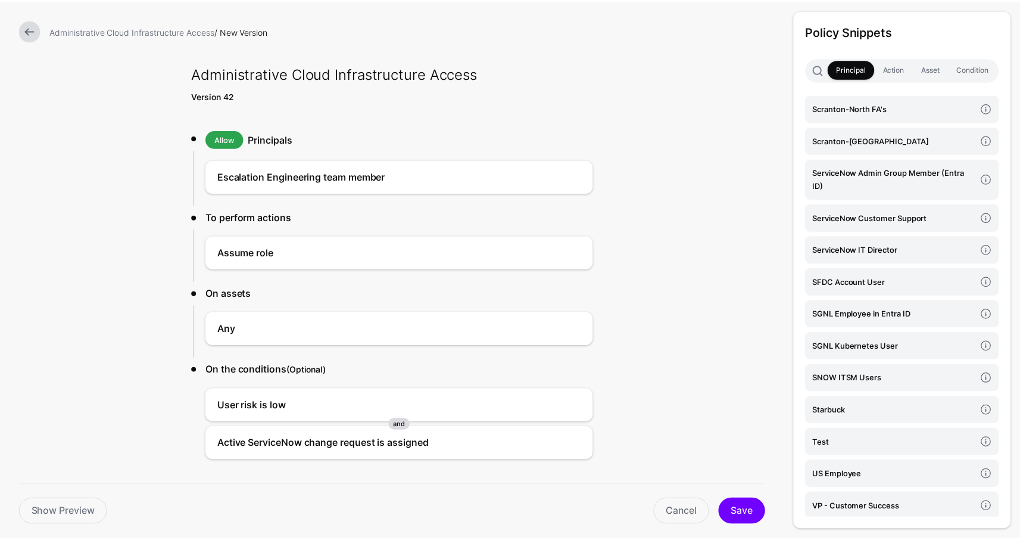
scroll to position [1207, 0]
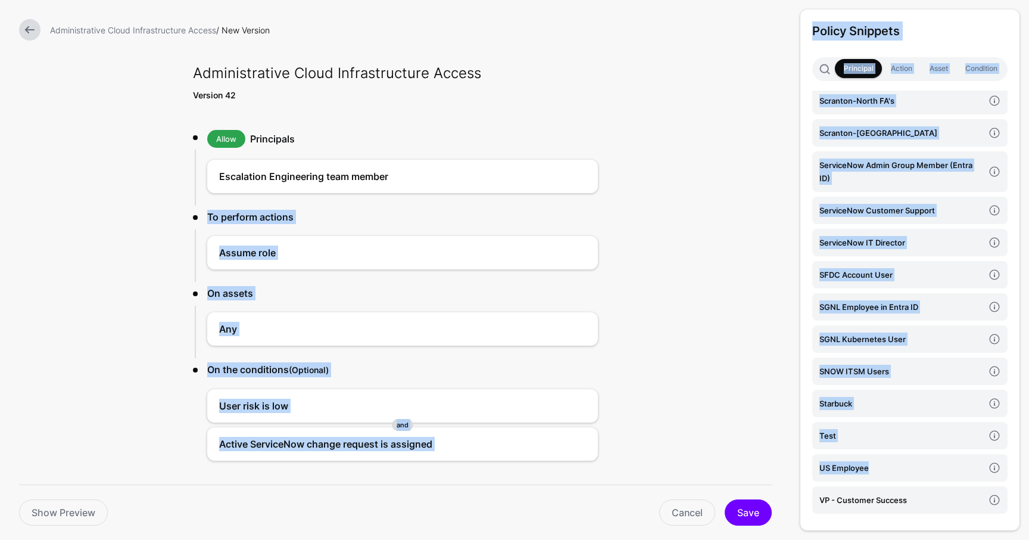
drag, startPoint x: 905, startPoint y: 470, endPoint x: 515, endPoint y: 204, distance: 472.7
click at [515, 204] on form "Administrative Cloud Infrastructure Access / New Version Administrative Cloud I…" at bounding box center [395, 287] width 791 height 575
click at [878, 465] on h4 "US Employee" at bounding box center [901, 467] width 164 height 13
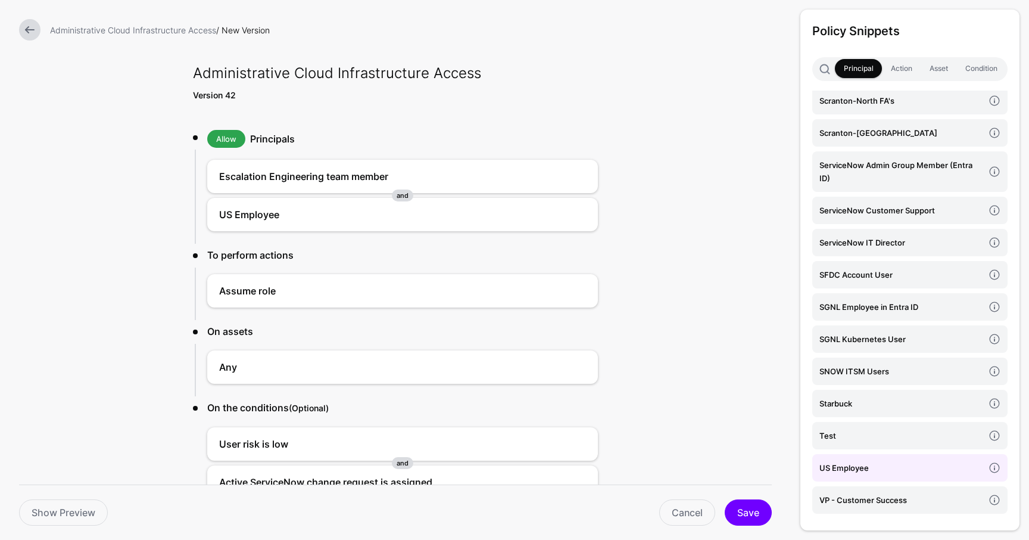
click at [32, 38] on link at bounding box center [29, 29] width 21 height 21
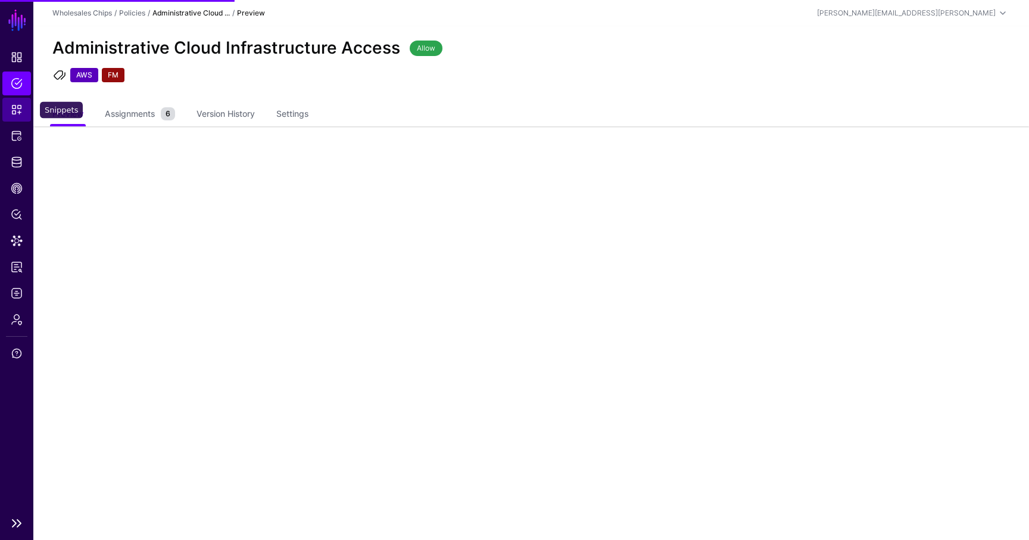
click at [24, 110] on link "Snippets" at bounding box center [16, 110] width 29 height 24
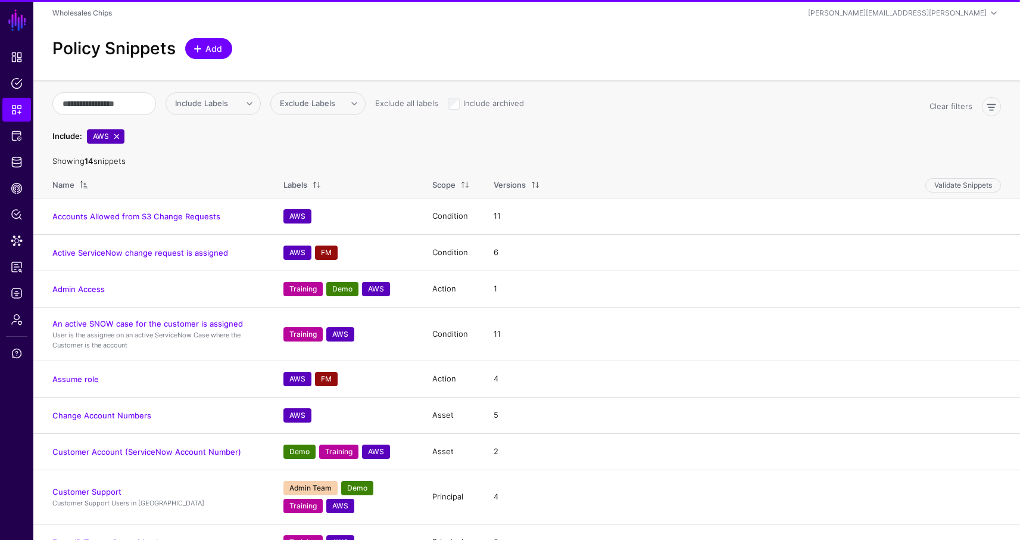
click at [222, 41] on link "Add" at bounding box center [208, 48] width 47 height 21
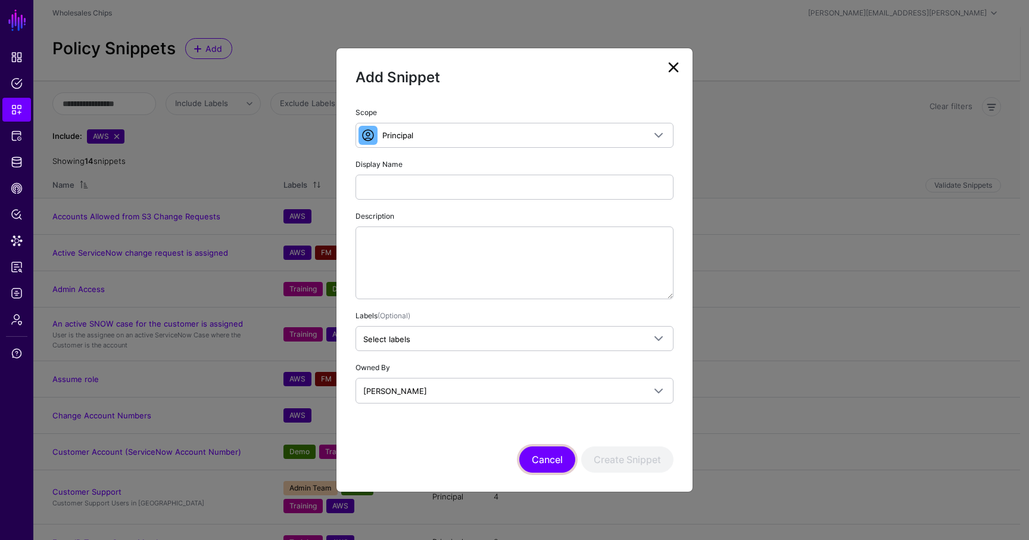
click at [550, 456] on button "Cancel" at bounding box center [547, 459] width 56 height 26
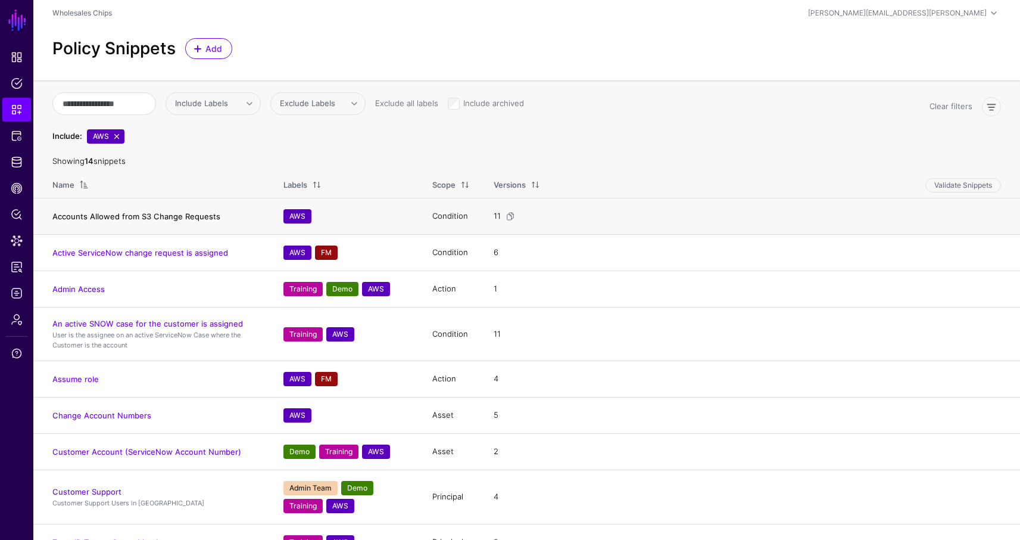
click at [133, 217] on link "Accounts Allowed from S3 Change Requests" at bounding box center [136, 216] width 168 height 10
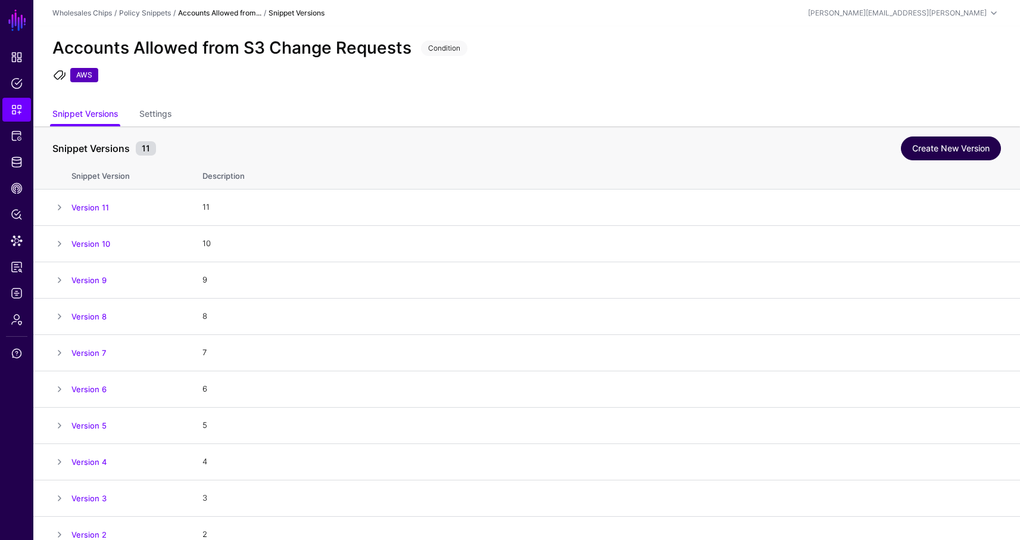
click at [924, 147] on link "Create New Version" at bounding box center [951, 148] width 100 height 24
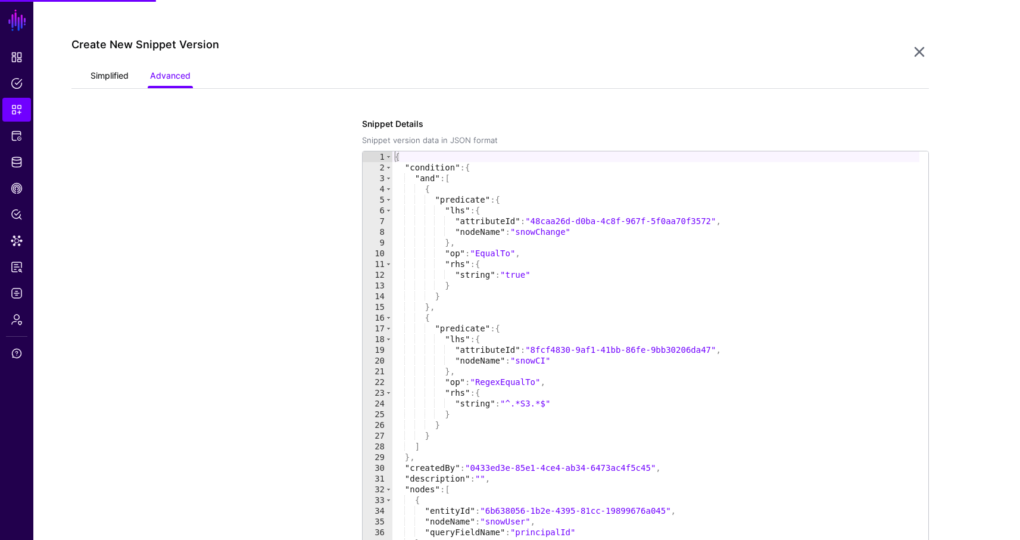
click at [121, 75] on link "Simplified" at bounding box center [110, 77] width 38 height 23
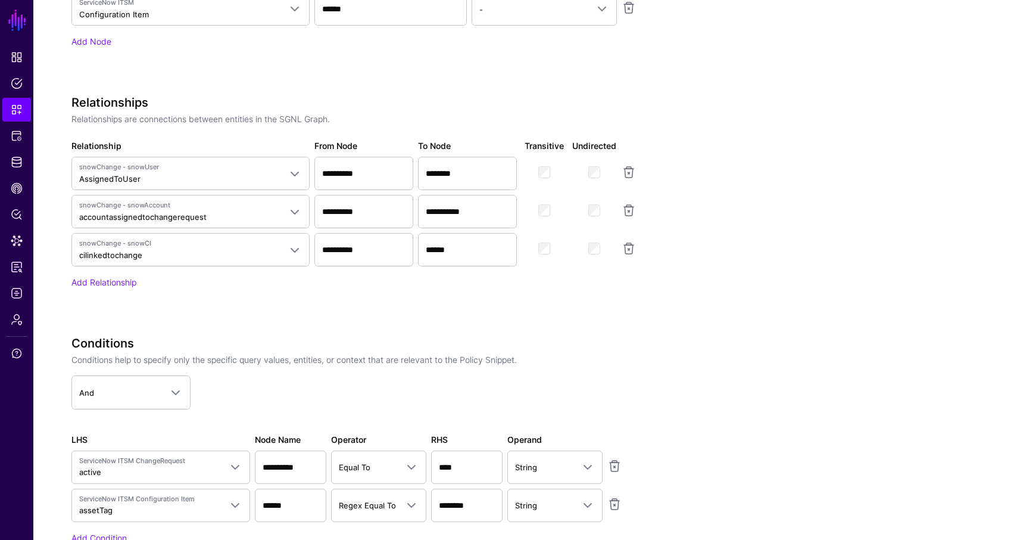
scroll to position [1132, 0]
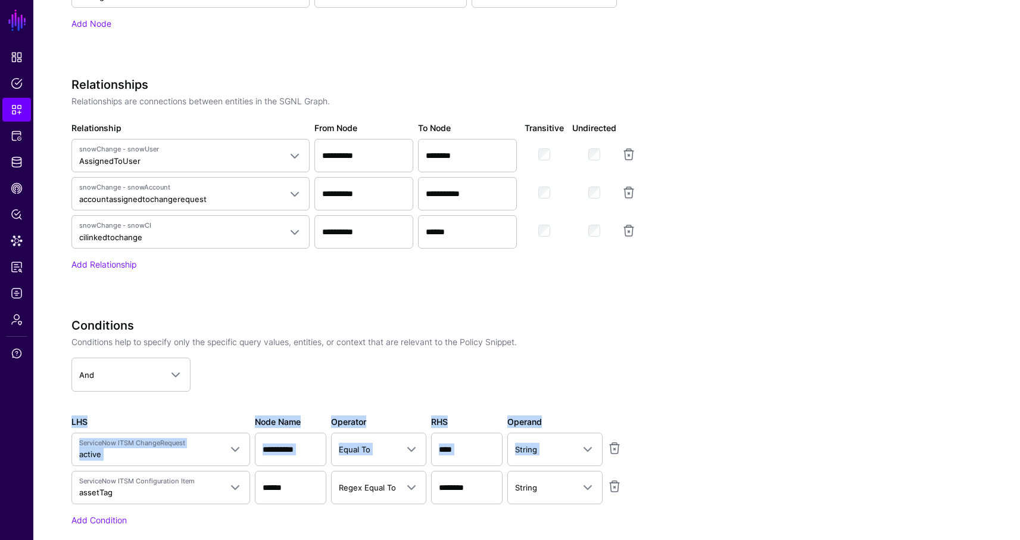
drag, startPoint x: 1020, startPoint y: 364, endPoint x: 1019, endPoint y: 401, distance: 36.9
click at [1019, 401] on div "Create New Snippet Version Simplified Advanced Specify the components of your S…" at bounding box center [526, 68] width 987 height 1222
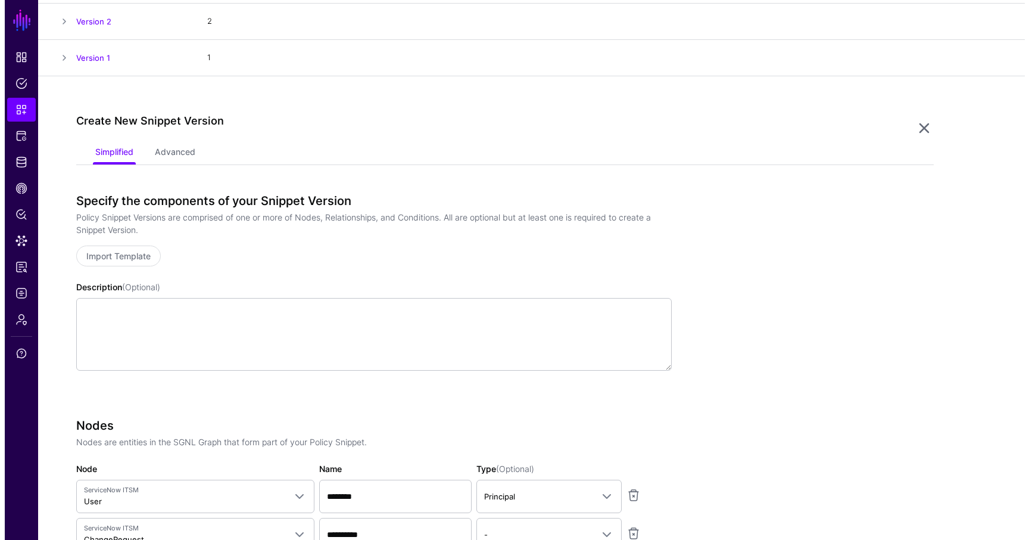
scroll to position [0, 0]
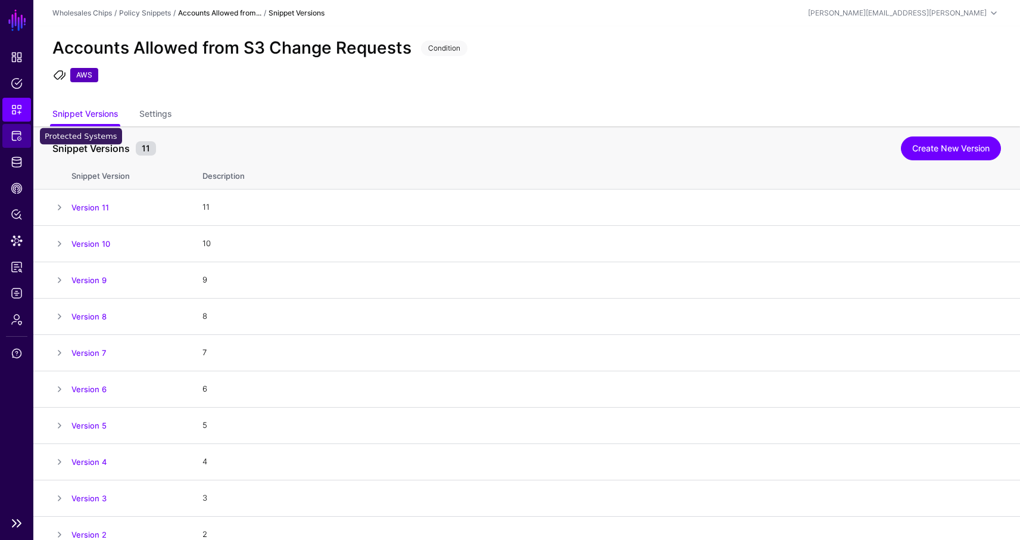
click at [21, 136] on span "Protected Systems" at bounding box center [17, 136] width 12 height 12
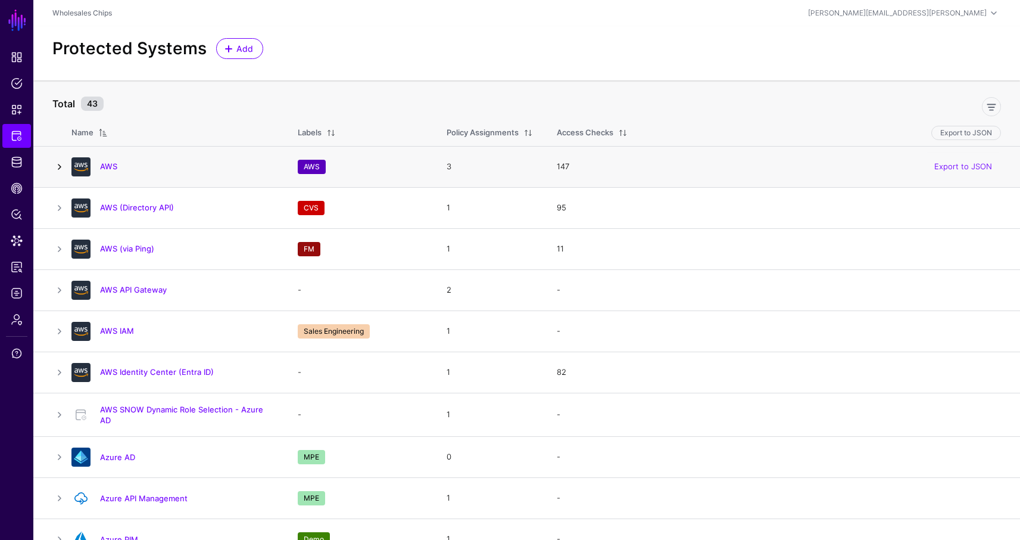
click at [62, 164] on link at bounding box center [59, 167] width 14 height 14
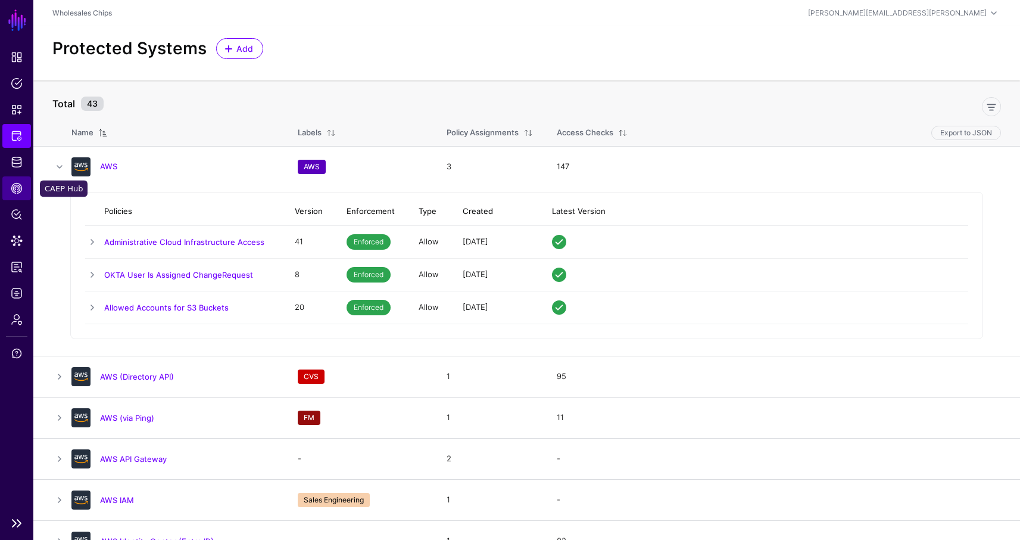
click at [17, 188] on span "CAEP Hub" at bounding box center [17, 188] width 12 height 12
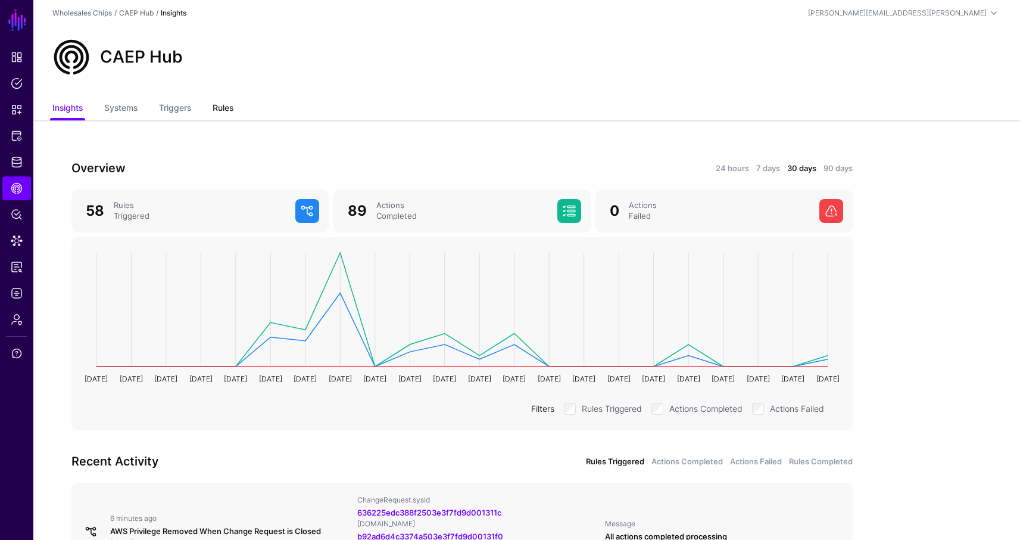
click at [226, 106] on link "Rules" at bounding box center [223, 109] width 21 height 23
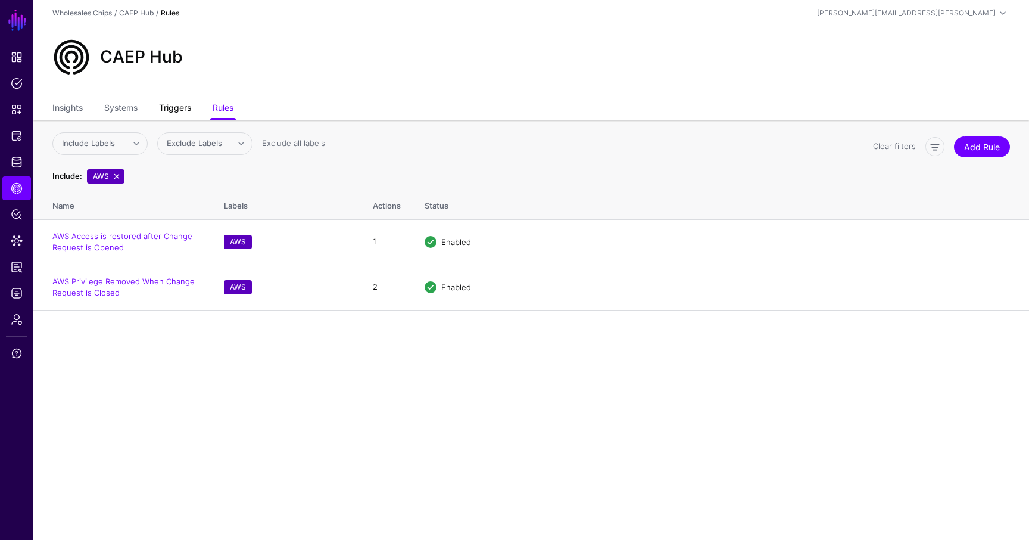
click at [185, 107] on link "Triggers" at bounding box center [175, 109] width 32 height 23
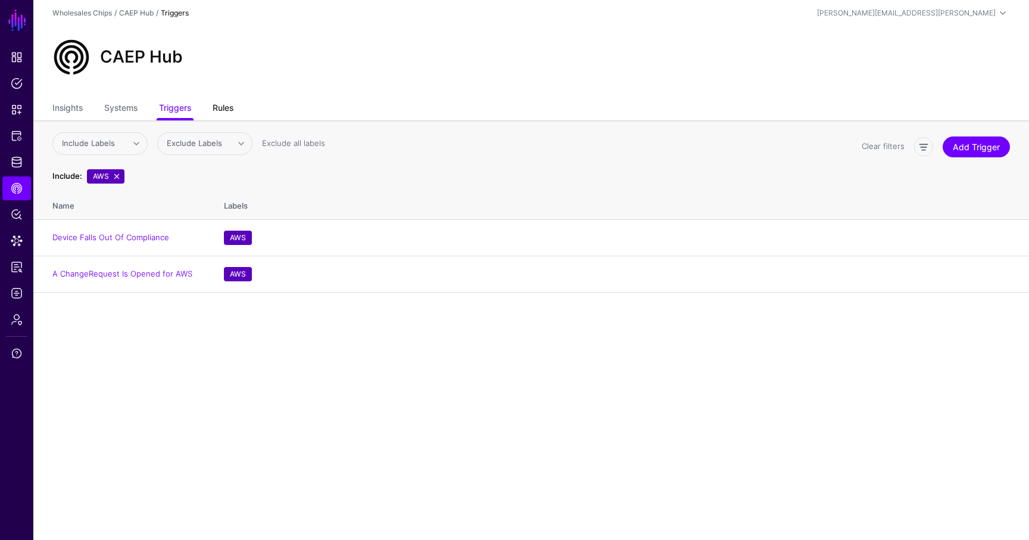
click at [231, 105] on link "Rules" at bounding box center [223, 109] width 21 height 23
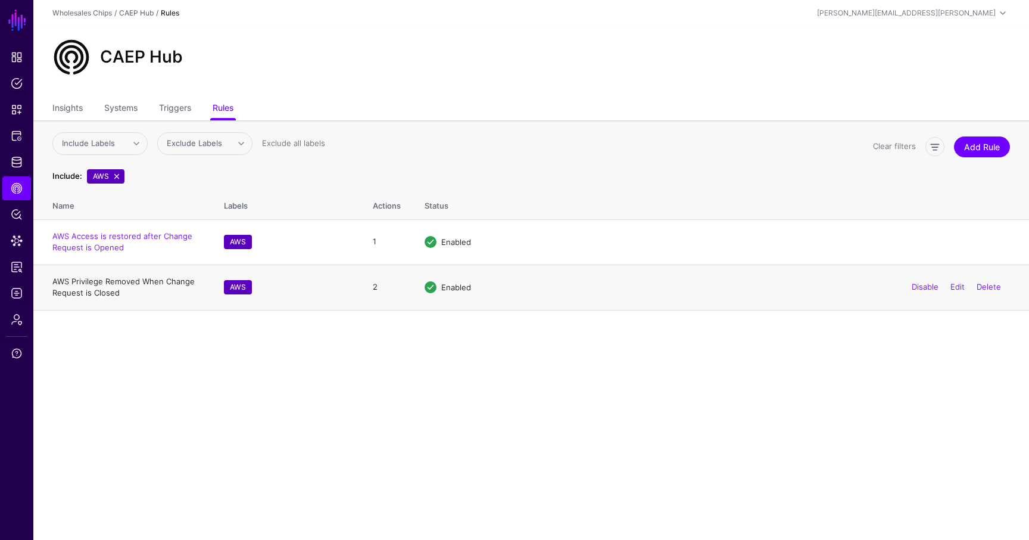
click at [88, 285] on link "AWS Privilege Removed When Change Request is Closed" at bounding box center [123, 286] width 142 height 21
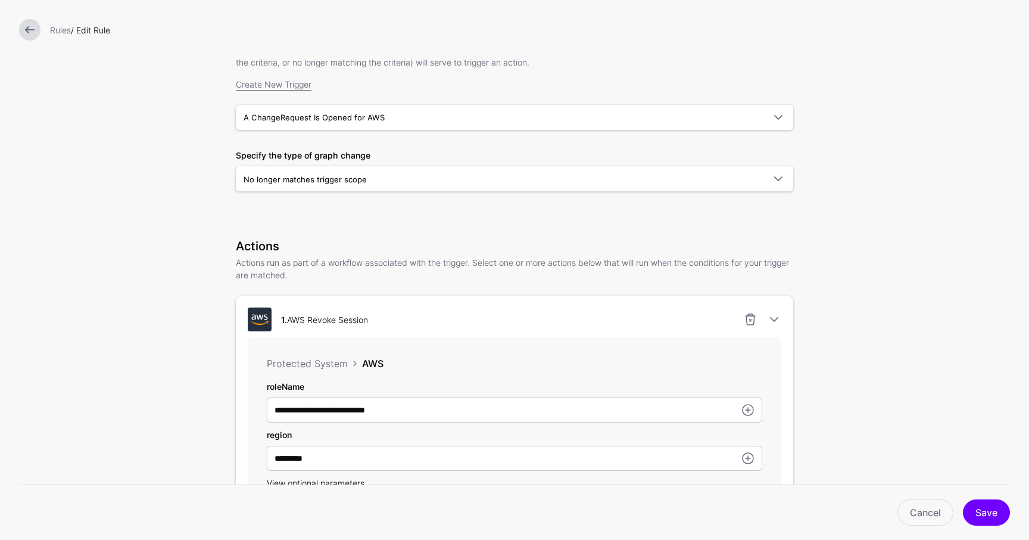
scroll to position [143, 0]
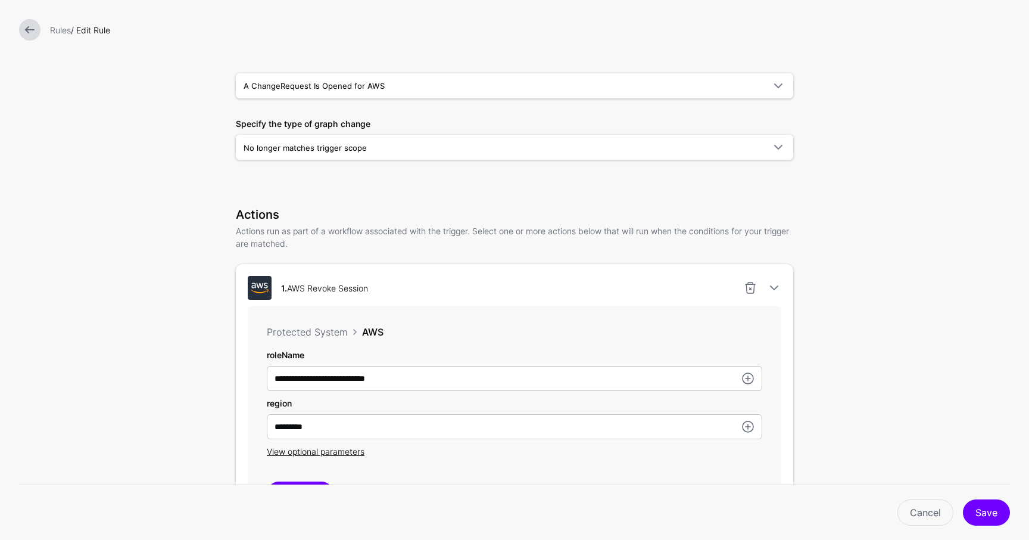
click at [946, 236] on form "**********" at bounding box center [514, 485] width 1029 height 1257
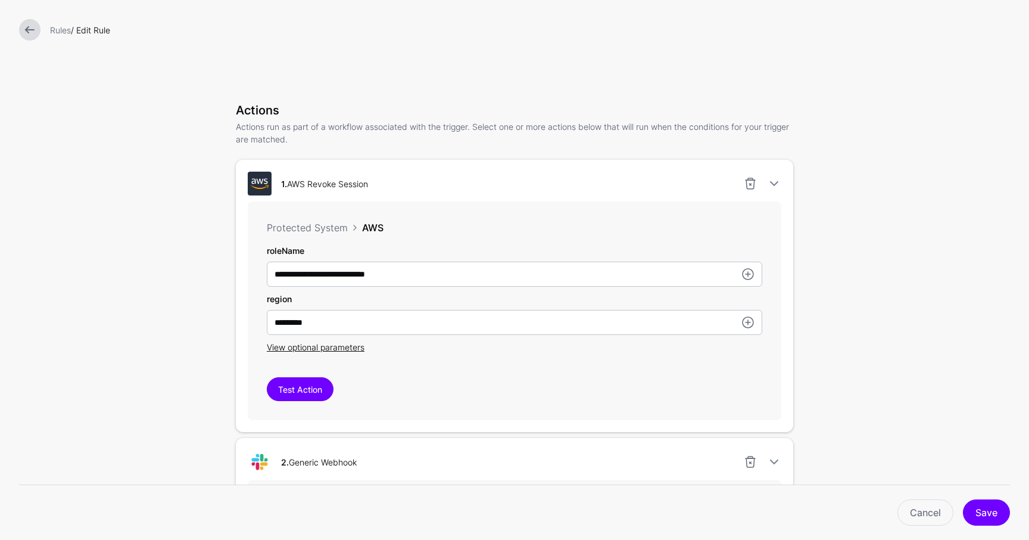
scroll to position [262, 0]
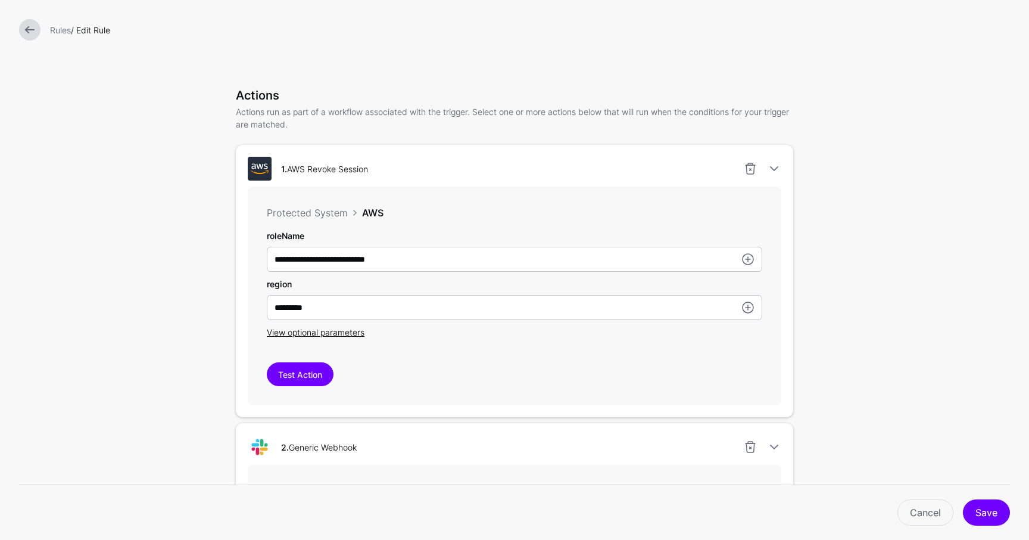
drag, startPoint x: 291, startPoint y: 170, endPoint x: 376, endPoint y: 181, distance: 85.9
click at [376, 180] on div "1. AWS Revoke Session" at bounding box center [514, 169] width 543 height 24
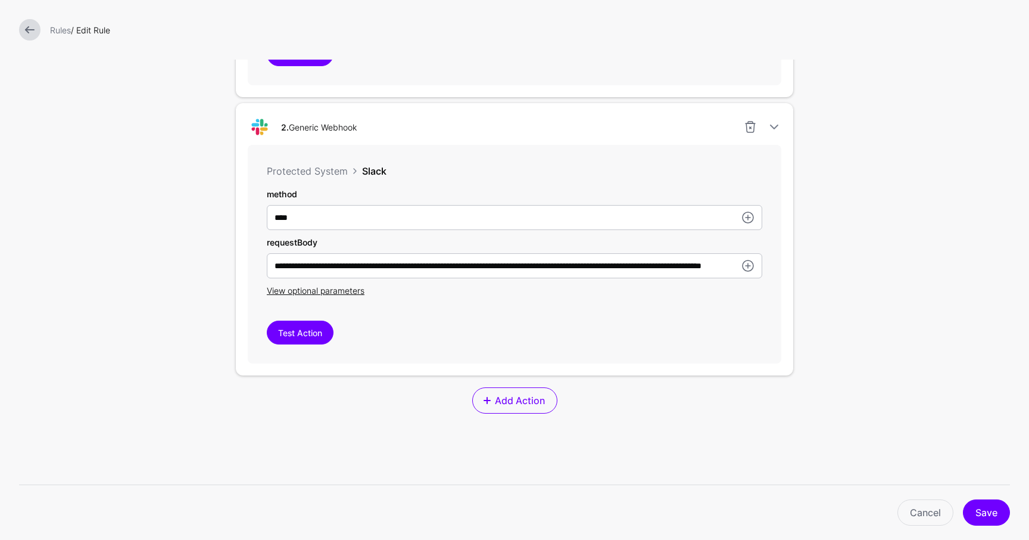
scroll to position [596, 0]
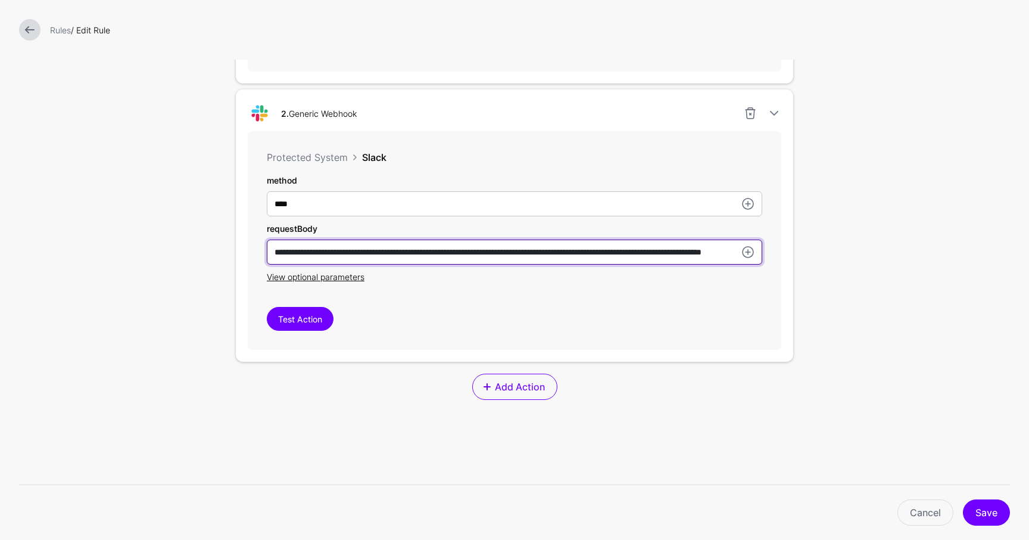
drag, startPoint x: 440, startPoint y: 250, endPoint x: 451, endPoint y: 251, distance: 11.3
click at [451, 251] on input "**********" at bounding box center [514, 251] width 495 height 25
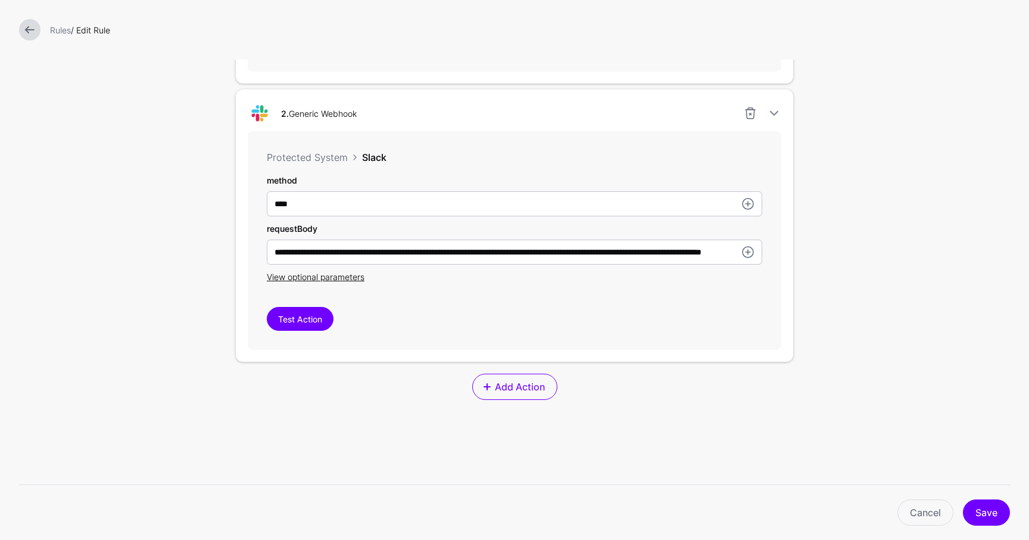
click at [465, 292] on div "**********" at bounding box center [515, 240] width 534 height 219
click at [927, 511] on link "Cancel" at bounding box center [925, 512] width 56 height 26
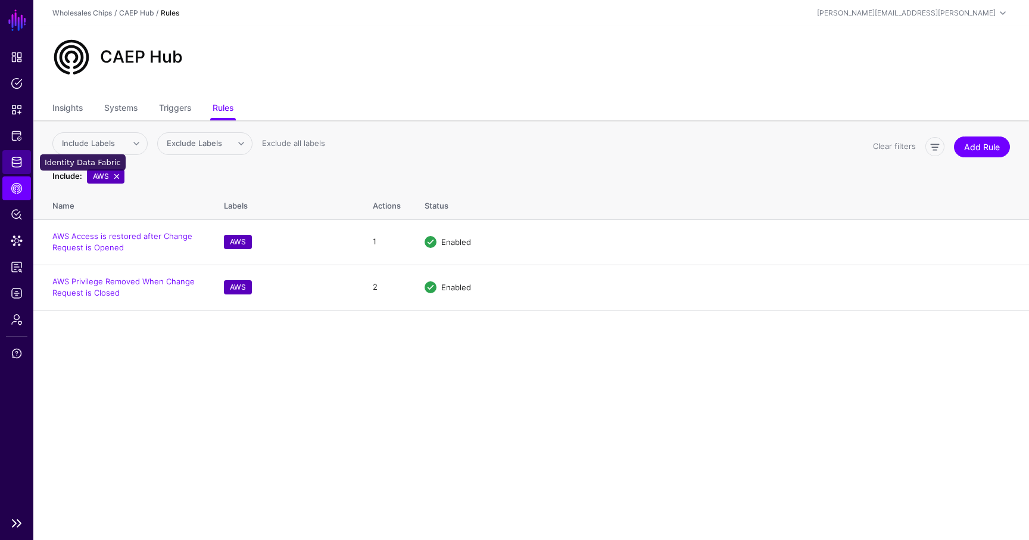
click at [24, 163] on link "Identity Data Fabric" at bounding box center [16, 162] width 29 height 24
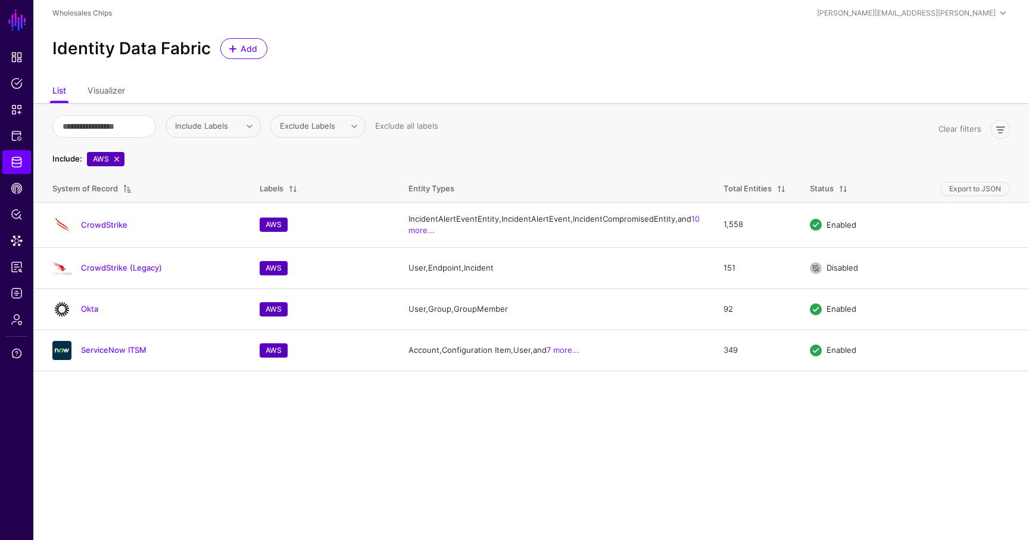
click at [523, 83] on ul "List Visualizer" at bounding box center [531, 91] width 958 height 23
click at [241, 46] on span "Add" at bounding box center [249, 48] width 20 height 13
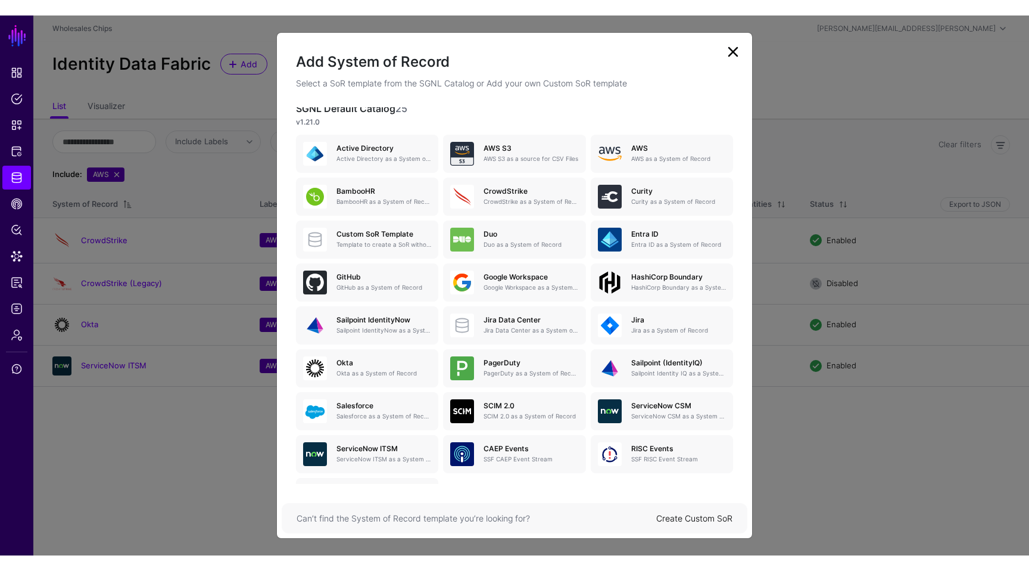
scroll to position [86, 0]
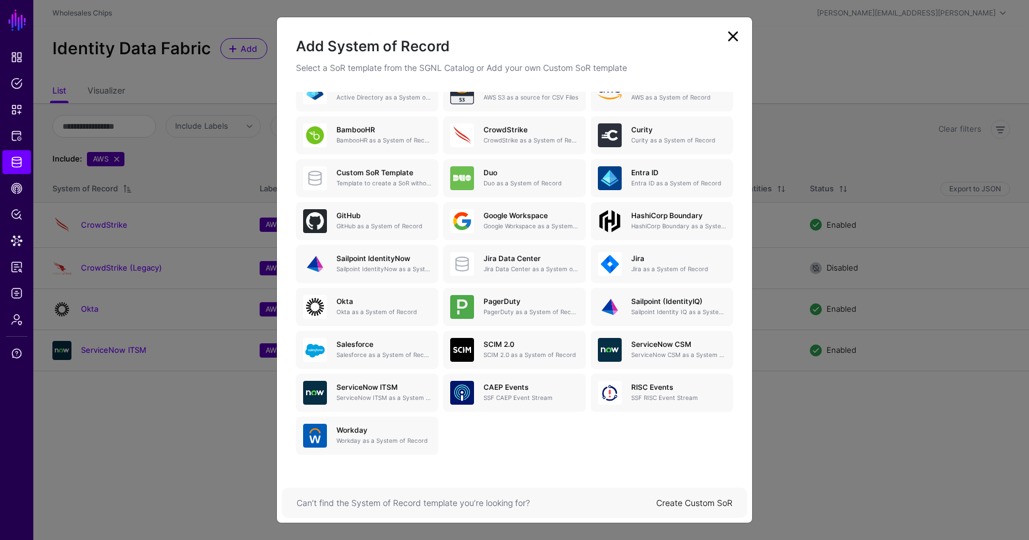
click at [728, 40] on link at bounding box center [733, 36] width 19 height 19
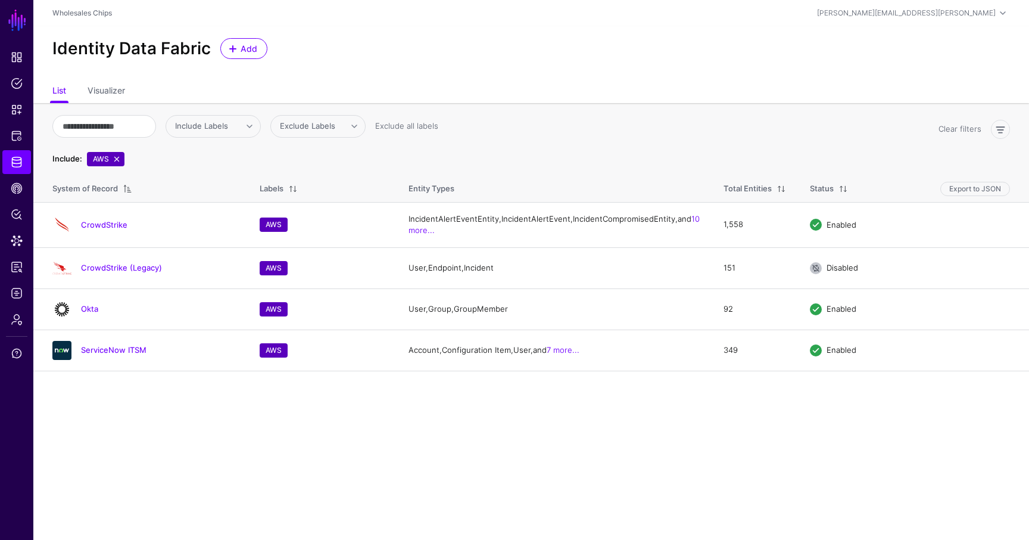
click at [534, 80] on div "Identity Data Fabric Add" at bounding box center [531, 53] width 996 height 54
click at [235, 52] on span at bounding box center [233, 49] width 10 height 10
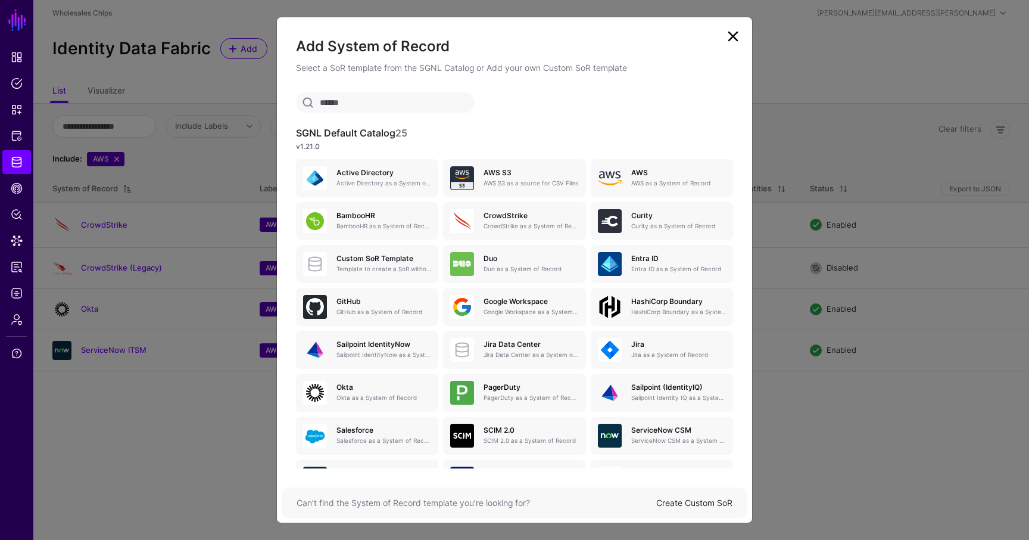
click at [699, 502] on link "Create Custom SoR" at bounding box center [694, 502] width 76 height 10
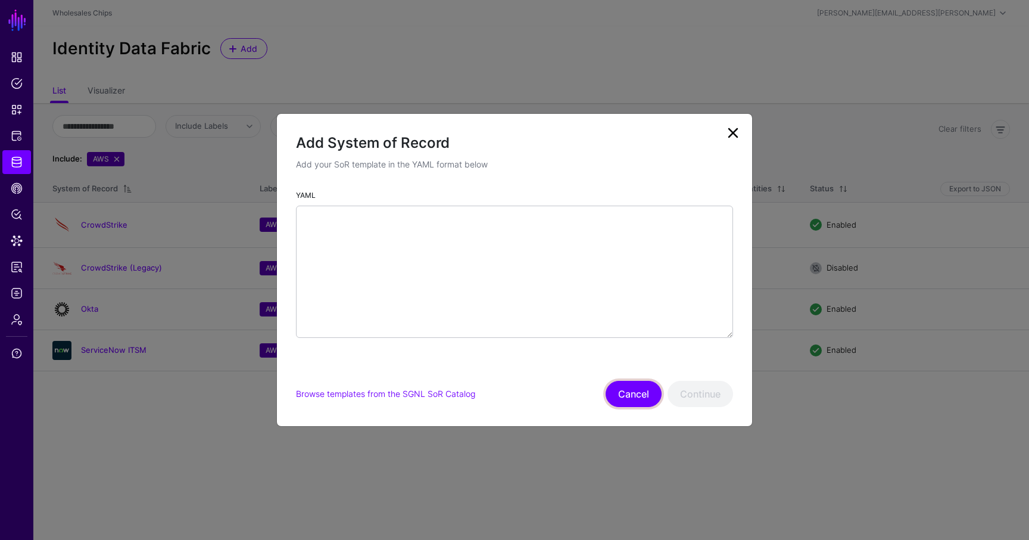
click at [626, 386] on button "Cancel" at bounding box center [634, 394] width 56 height 26
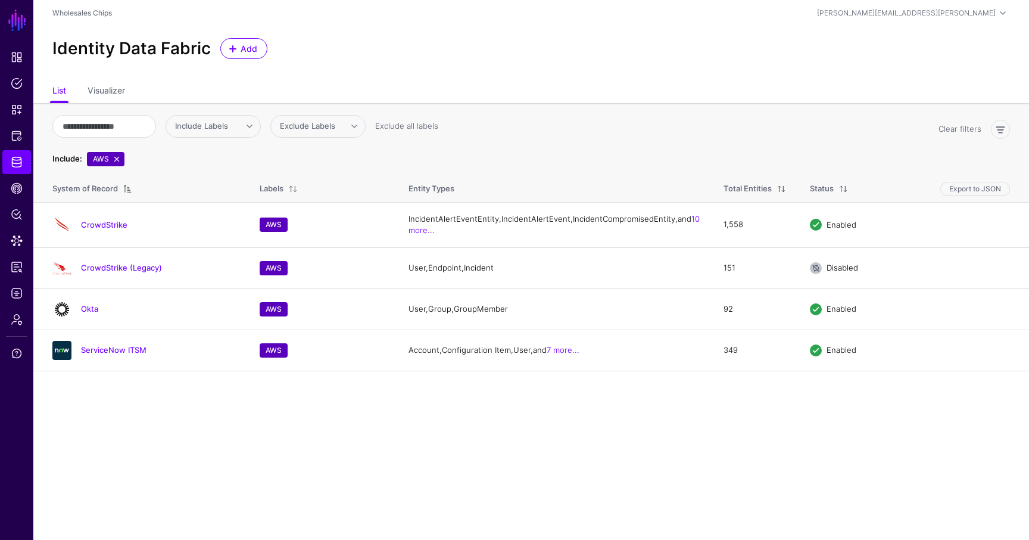
click at [621, 77] on div "Identity Data Fabric Add" at bounding box center [531, 53] width 996 height 54
